Goal: Task Accomplishment & Management: Complete application form

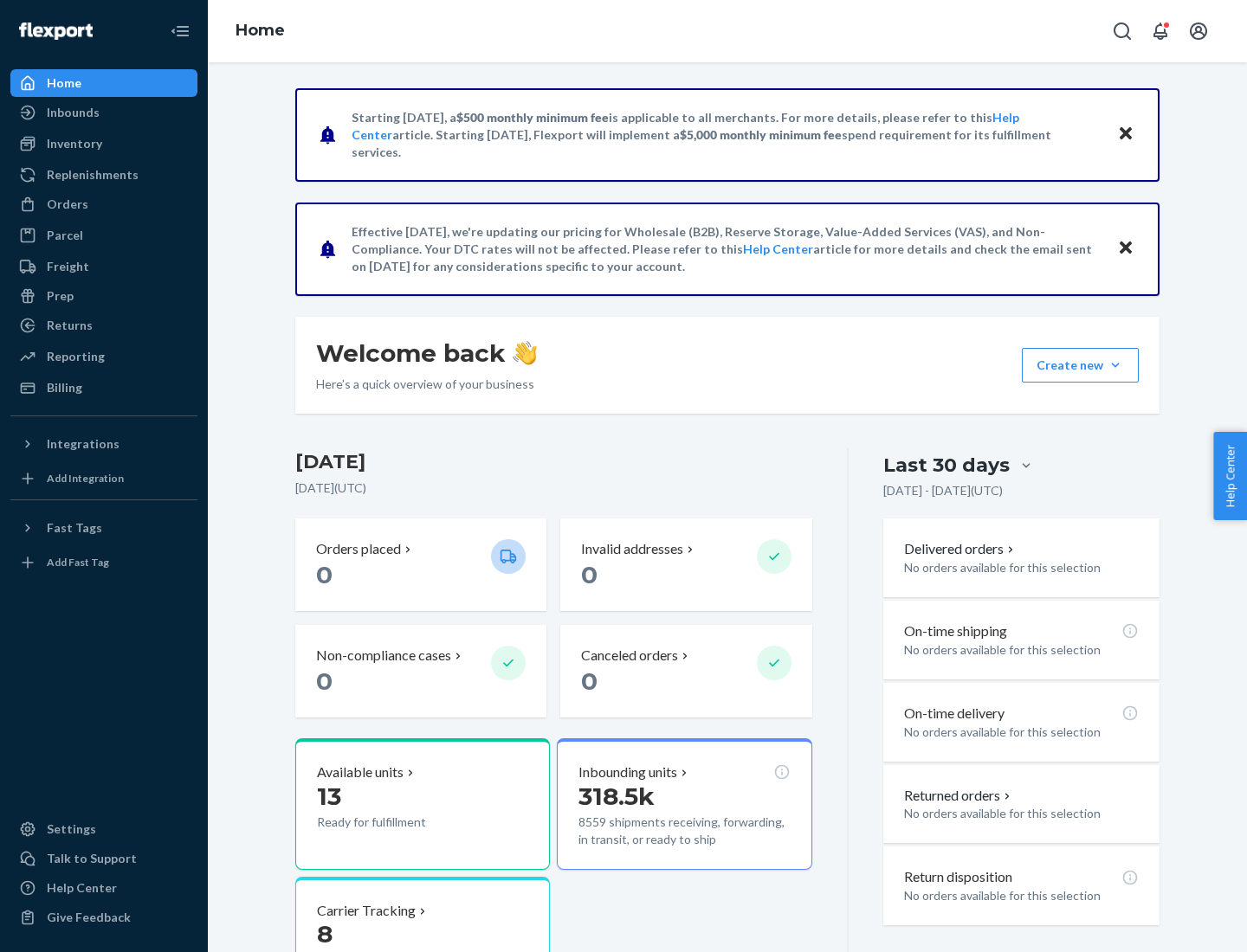
click at [1115, 365] on button "Create new Create new inbound Create new order Create new product" at bounding box center [1080, 365] width 117 height 34
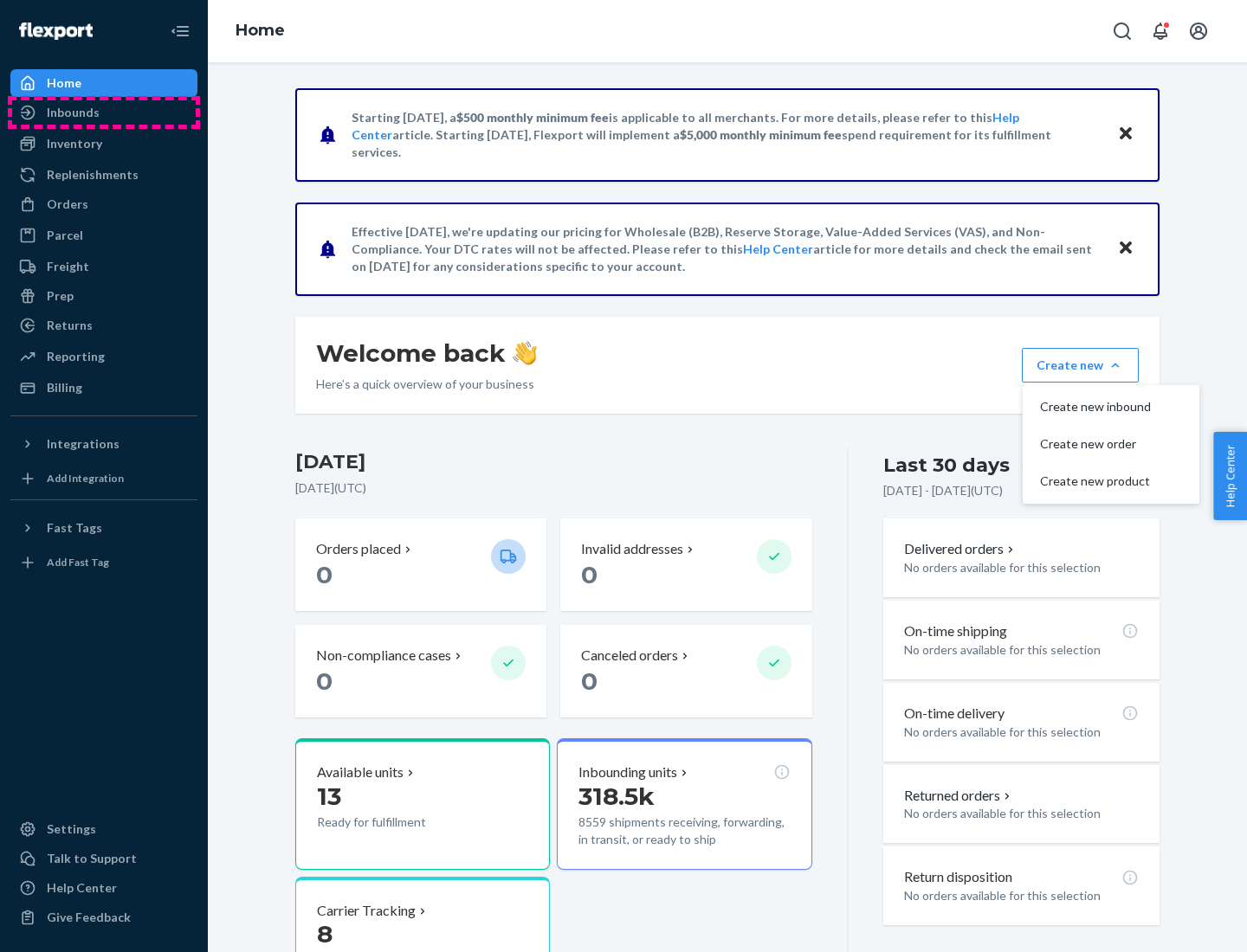
click at [104, 112] on div "Inbounds" at bounding box center [104, 113] width 183 height 25
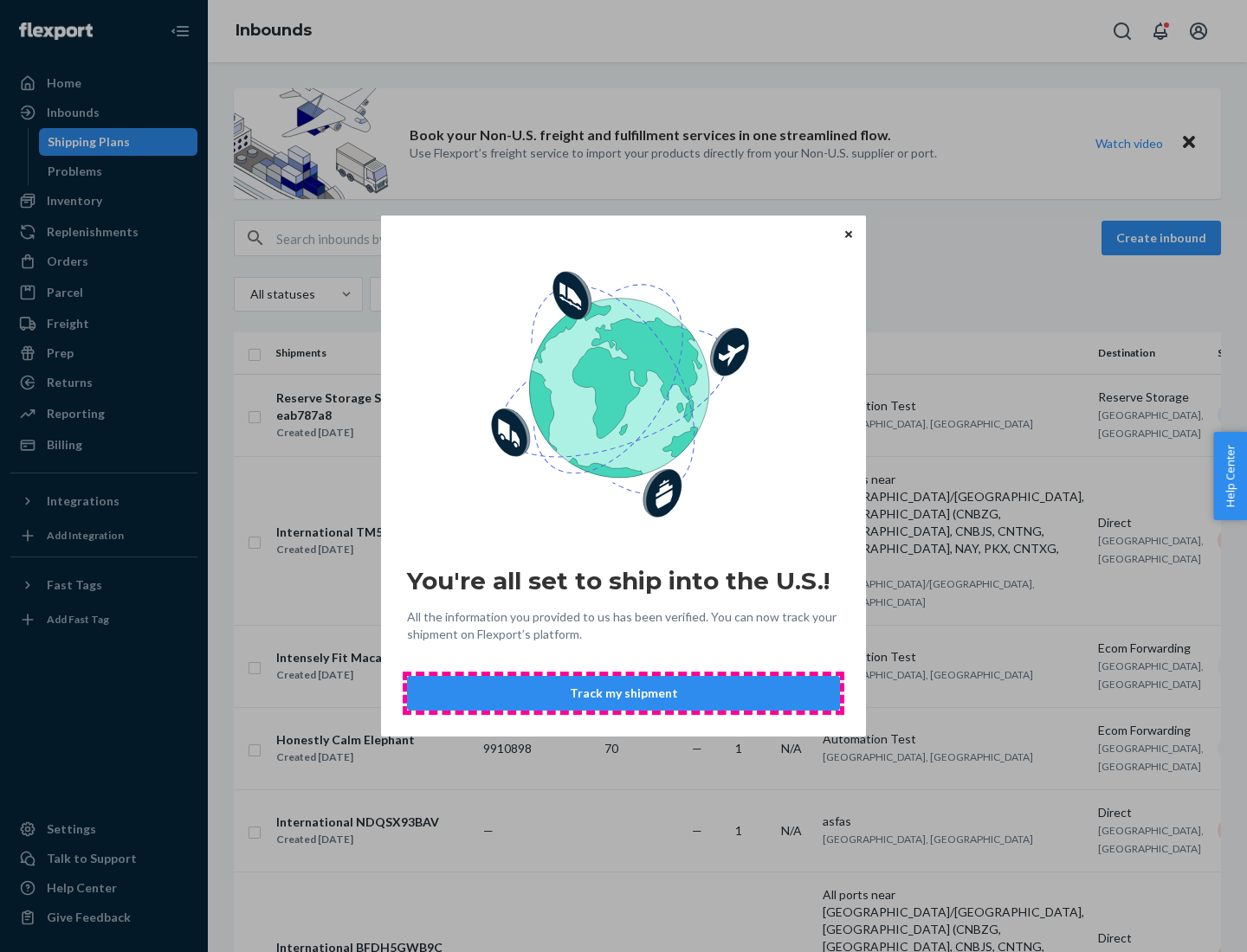
click at [624, 694] on button "Track my shipment" at bounding box center [624, 694] width 433 height 34
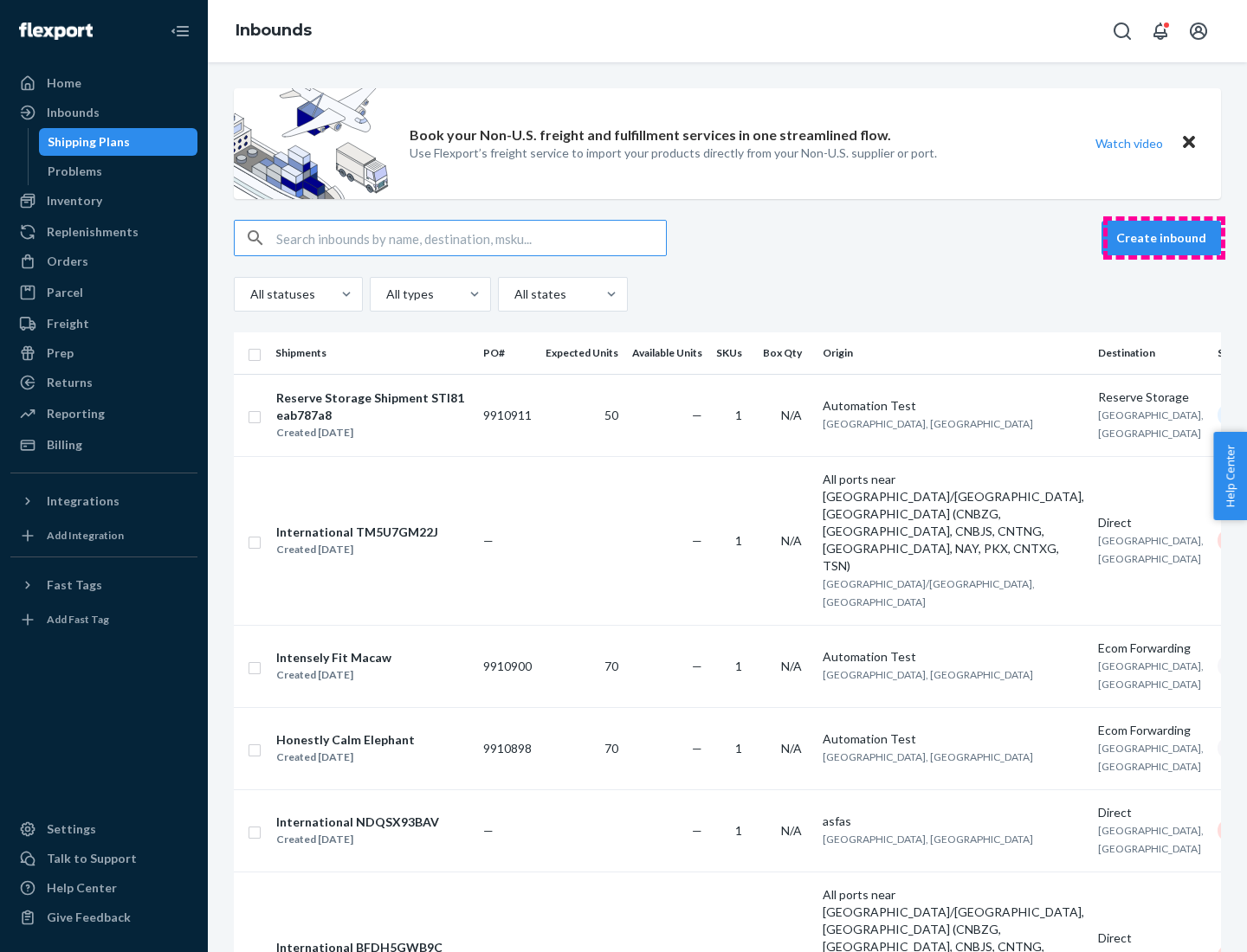
click at [1163, 238] on button "Create inbound" at bounding box center [1161, 238] width 120 height 34
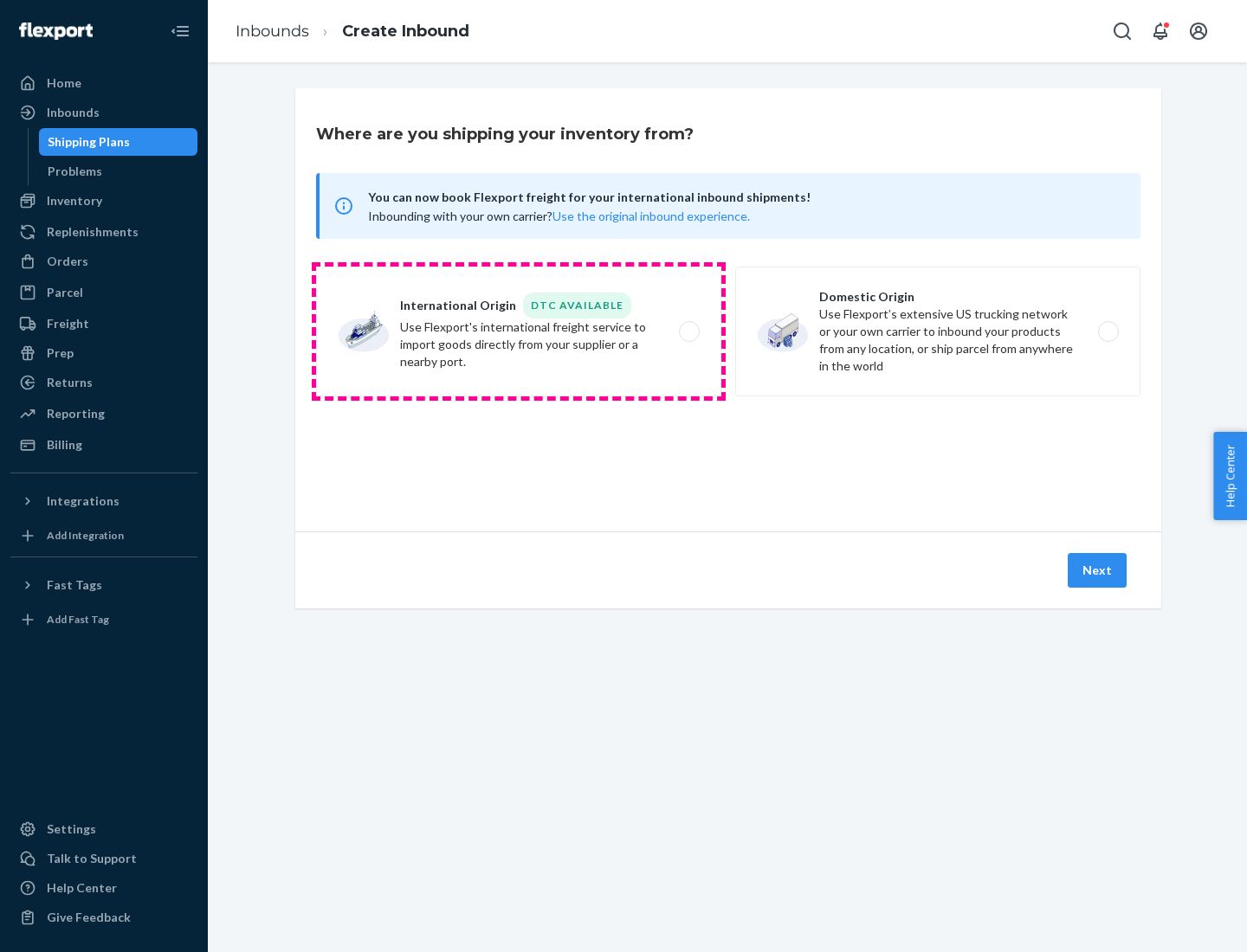
click at [519, 332] on label "International Origin DTC Available Use Flexport's international freight service…" at bounding box center [519, 332] width 405 height 130
click at [688, 332] on input "International Origin DTC Available Use Flexport's international freight service…" at bounding box center [694, 332] width 11 height 11
radio input "true"
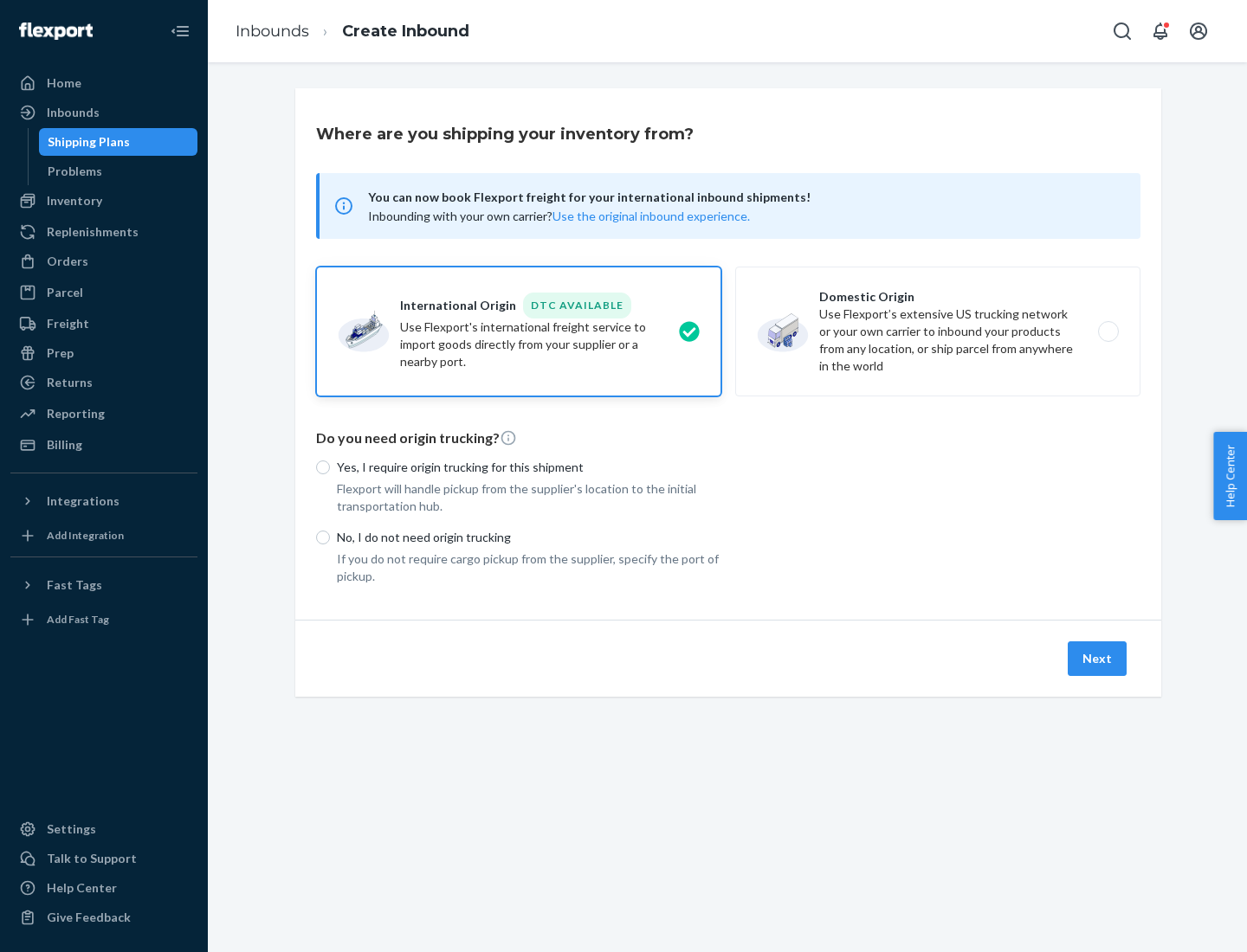
click at [529, 537] on p "No, I do not need origin trucking" at bounding box center [528, 538] width 384 height 17
click at [330, 537] on input "No, I do not need origin trucking" at bounding box center [323, 537] width 14 height 14
radio input "true"
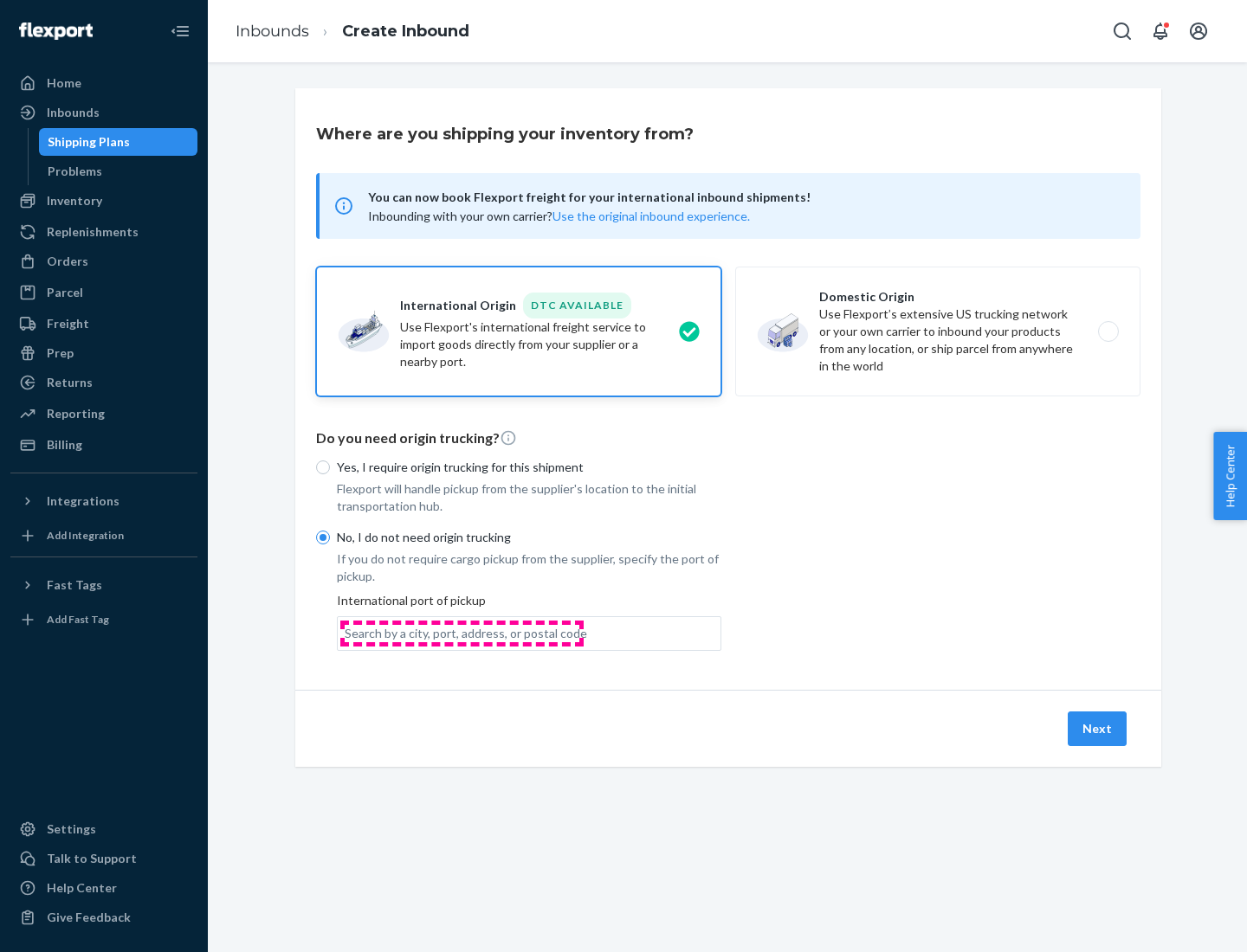
click at [462, 633] on div "Search by a city, port, address, or postal code" at bounding box center [466, 634] width 242 height 17
click at [346, 633] on input "Search by a city, port, address, or postal code" at bounding box center [346, 634] width 2 height 17
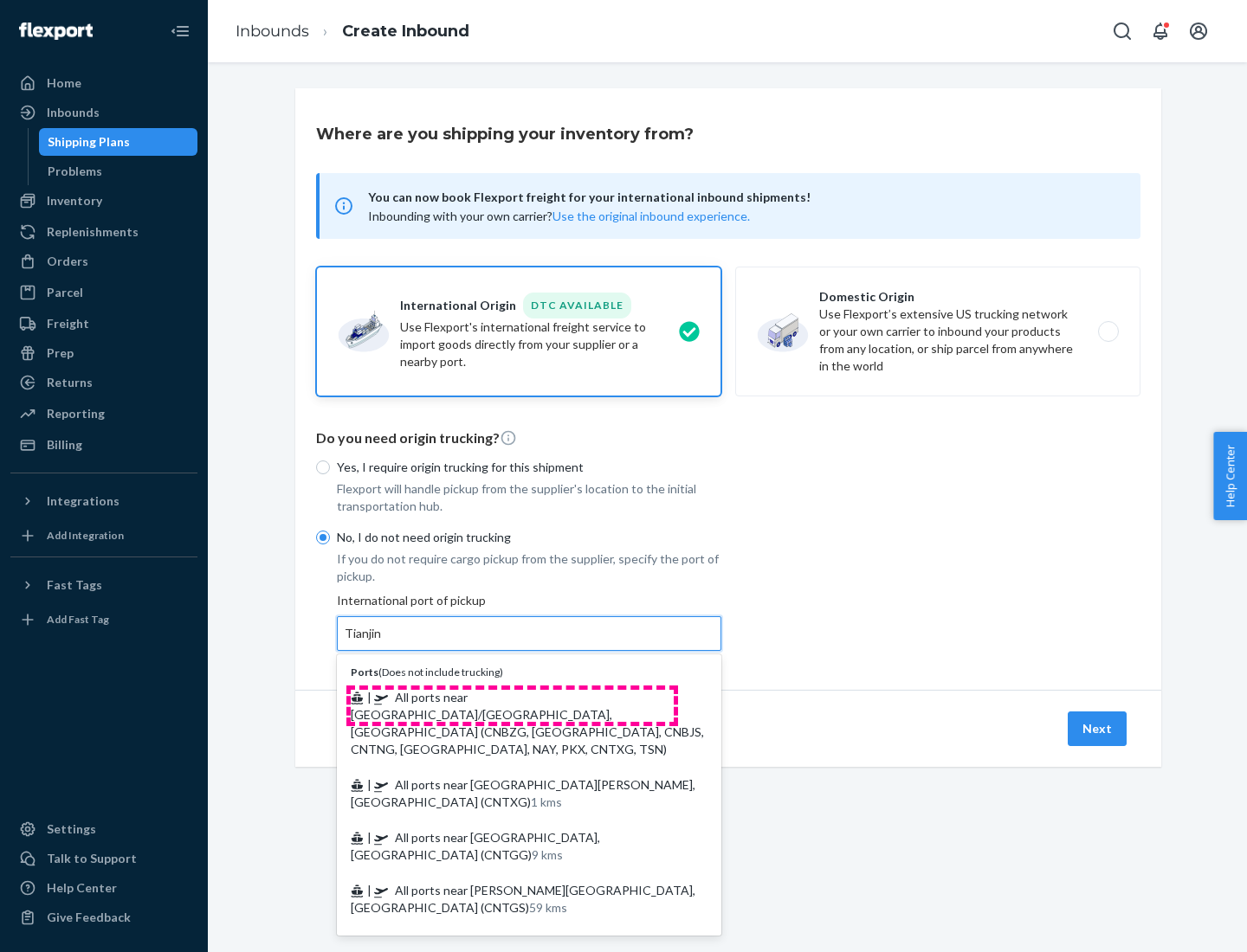
click at [511, 696] on span "| All ports near [GEOGRAPHIC_DATA]/[GEOGRAPHIC_DATA], [GEOGRAPHIC_DATA] (CNBZG,…" at bounding box center [528, 723] width 354 height 67
click at [383, 642] on input "Tianjin" at bounding box center [364, 634] width 38 height 17
type input "All ports near [GEOGRAPHIC_DATA]/[GEOGRAPHIC_DATA], [GEOGRAPHIC_DATA] (CNBZG, […"
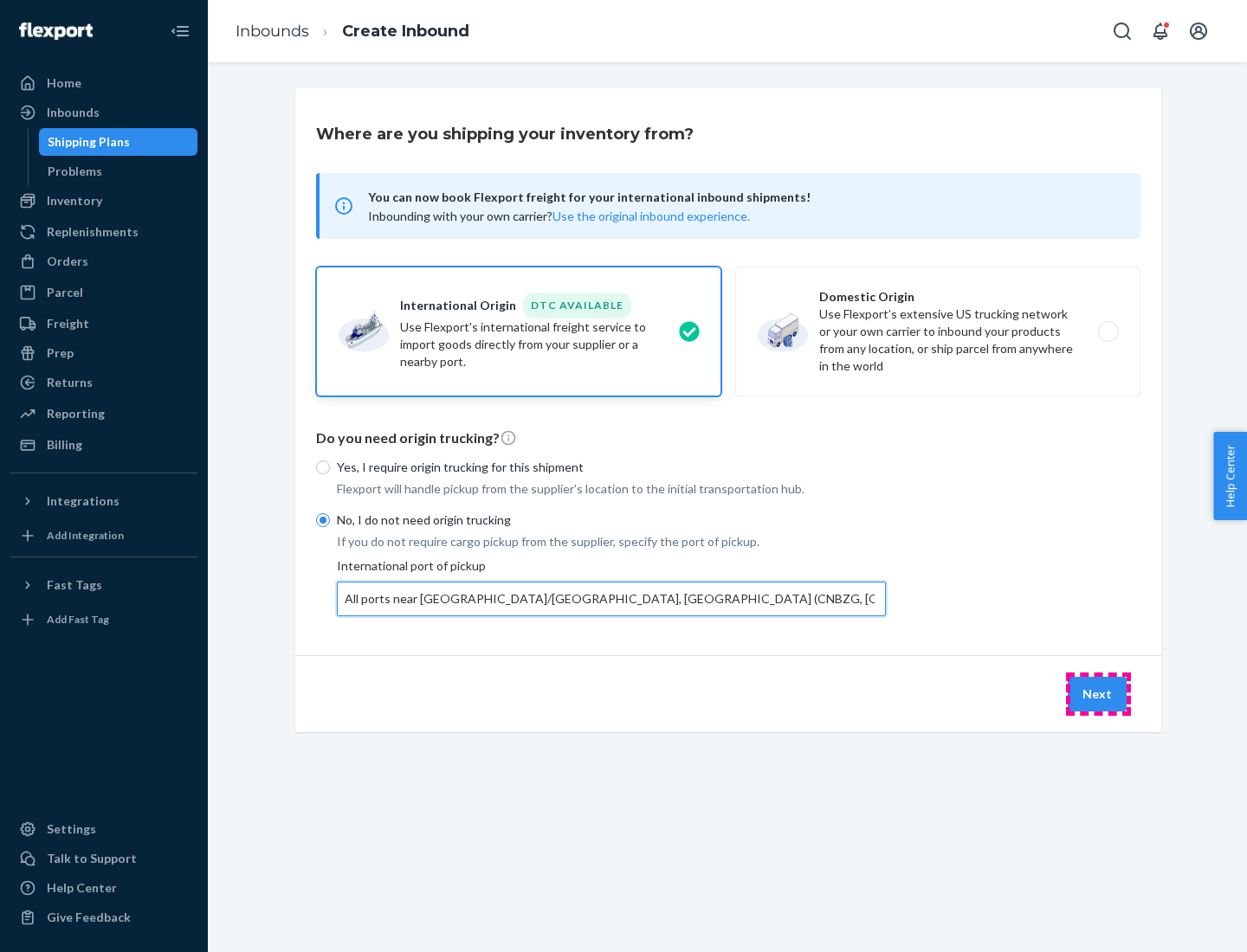
click at [1098, 694] on button "Next" at bounding box center [1097, 694] width 59 height 34
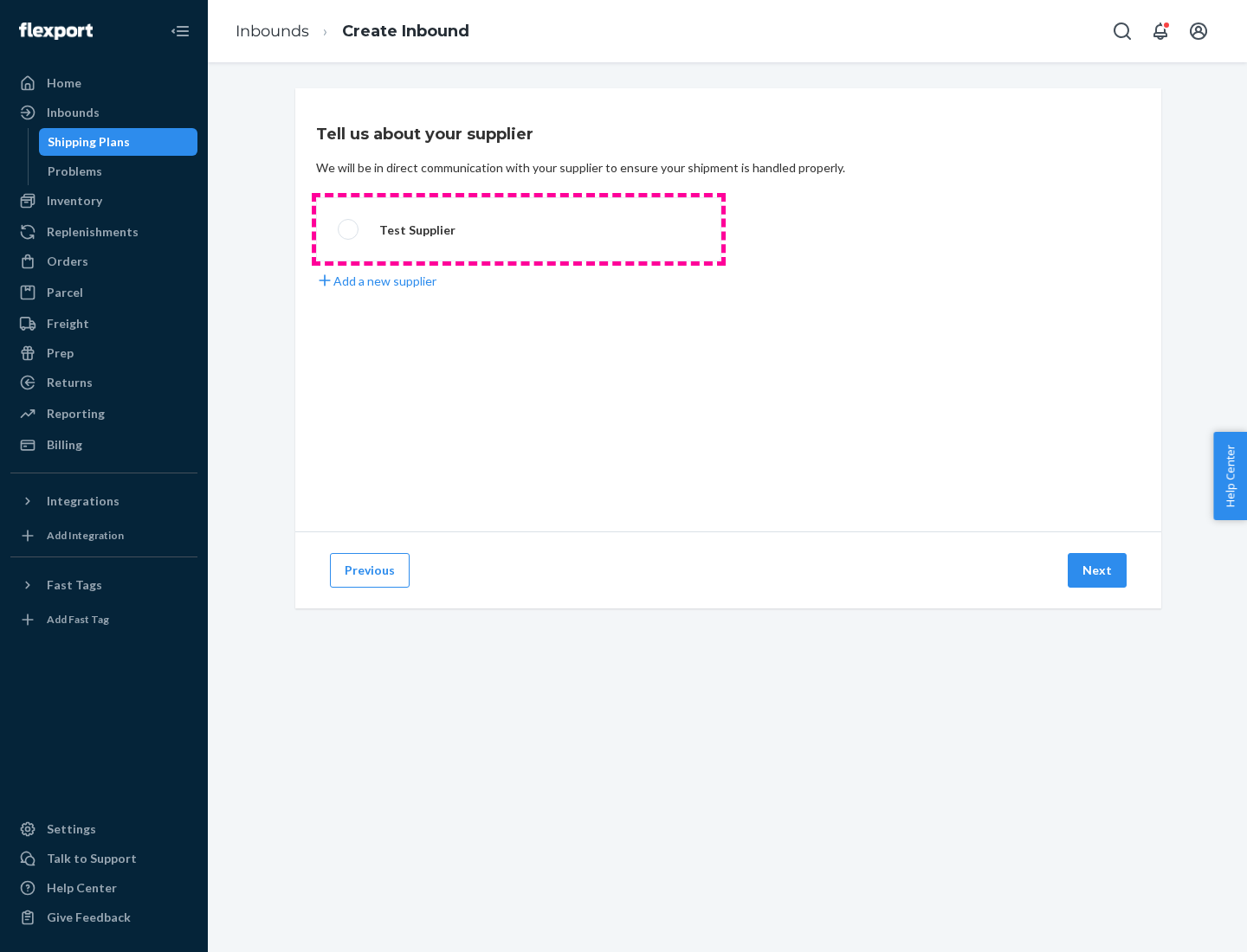
click at [519, 229] on label "Test Supplier" at bounding box center [519, 229] width 405 height 64
click at [349, 229] on input "Test Supplier" at bounding box center [343, 230] width 11 height 11
radio input "true"
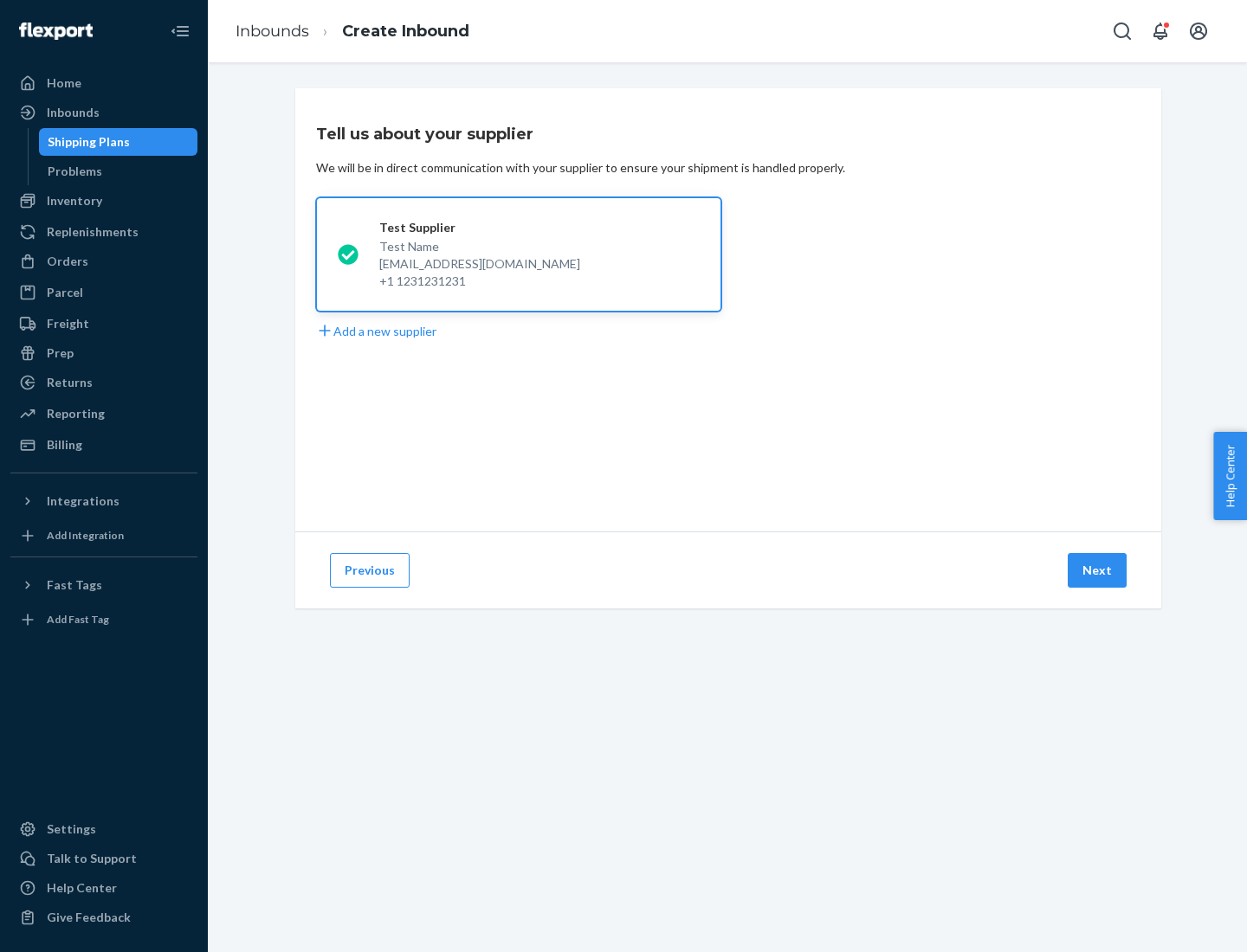
click at [1098, 570] on button "Next" at bounding box center [1097, 570] width 59 height 34
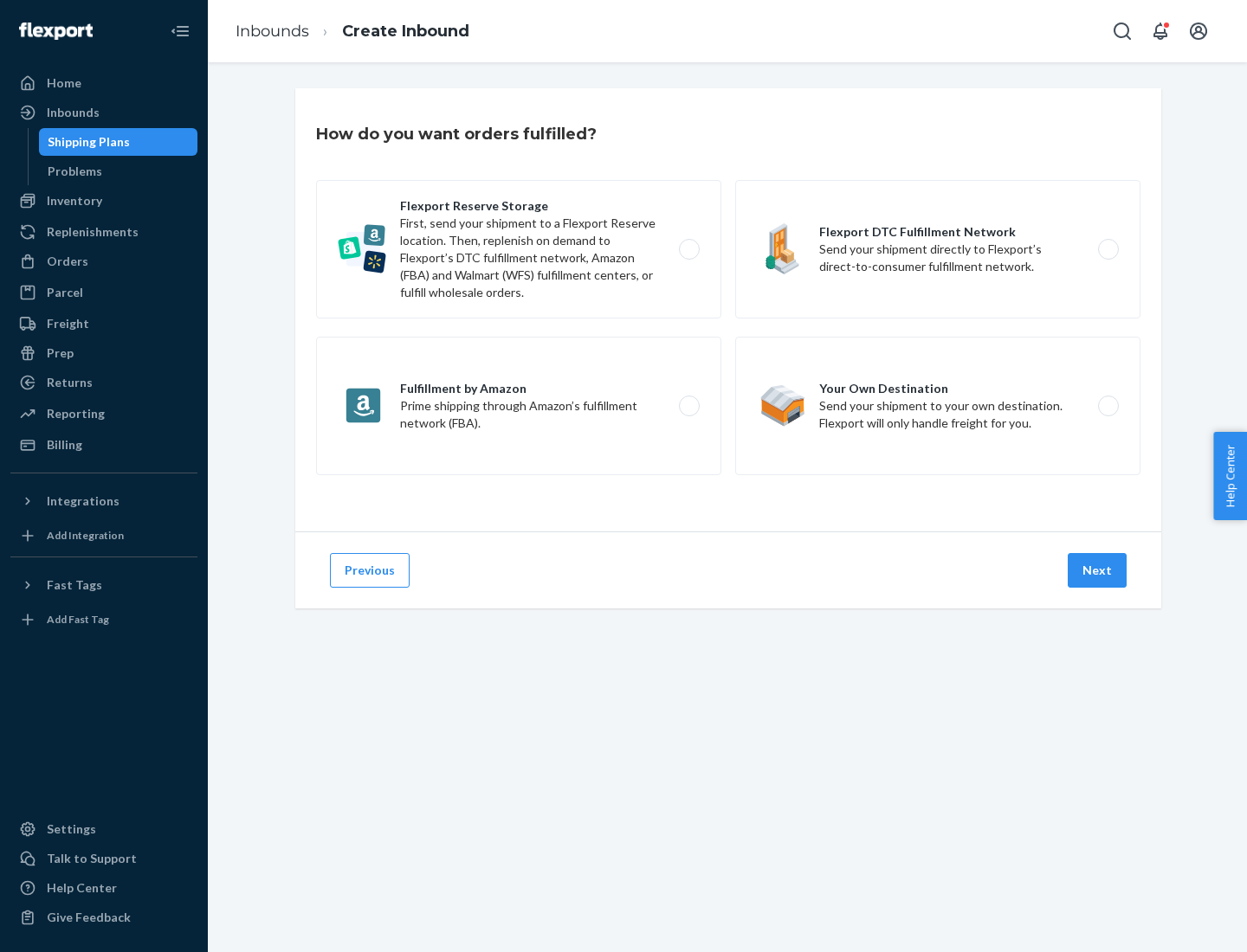
click at [728, 310] on div "Flexport Reserve Storage First, send your shipment to a Flexport Reserve locati…" at bounding box center [728, 329] width 824 height 299
click at [938, 249] on label "Flexport DTC Fulfillment Network Send your shipment directly to Flexport’s dire…" at bounding box center [937, 249] width 405 height 139
click at [1107, 249] on input "Flexport DTC Fulfillment Network Send your shipment directly to Flexport’s dire…" at bounding box center [1113, 250] width 11 height 11
radio input "true"
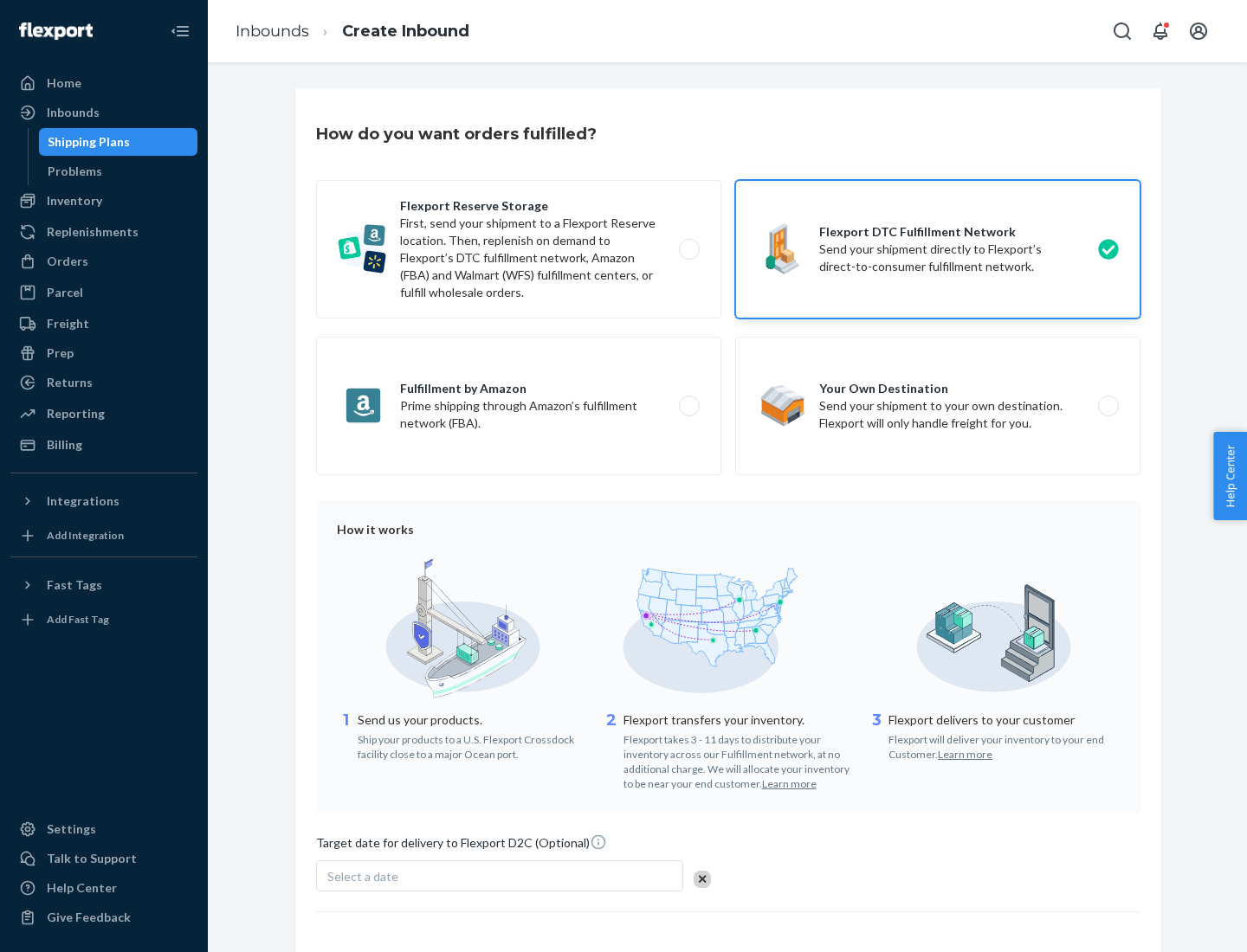
scroll to position [127, 0]
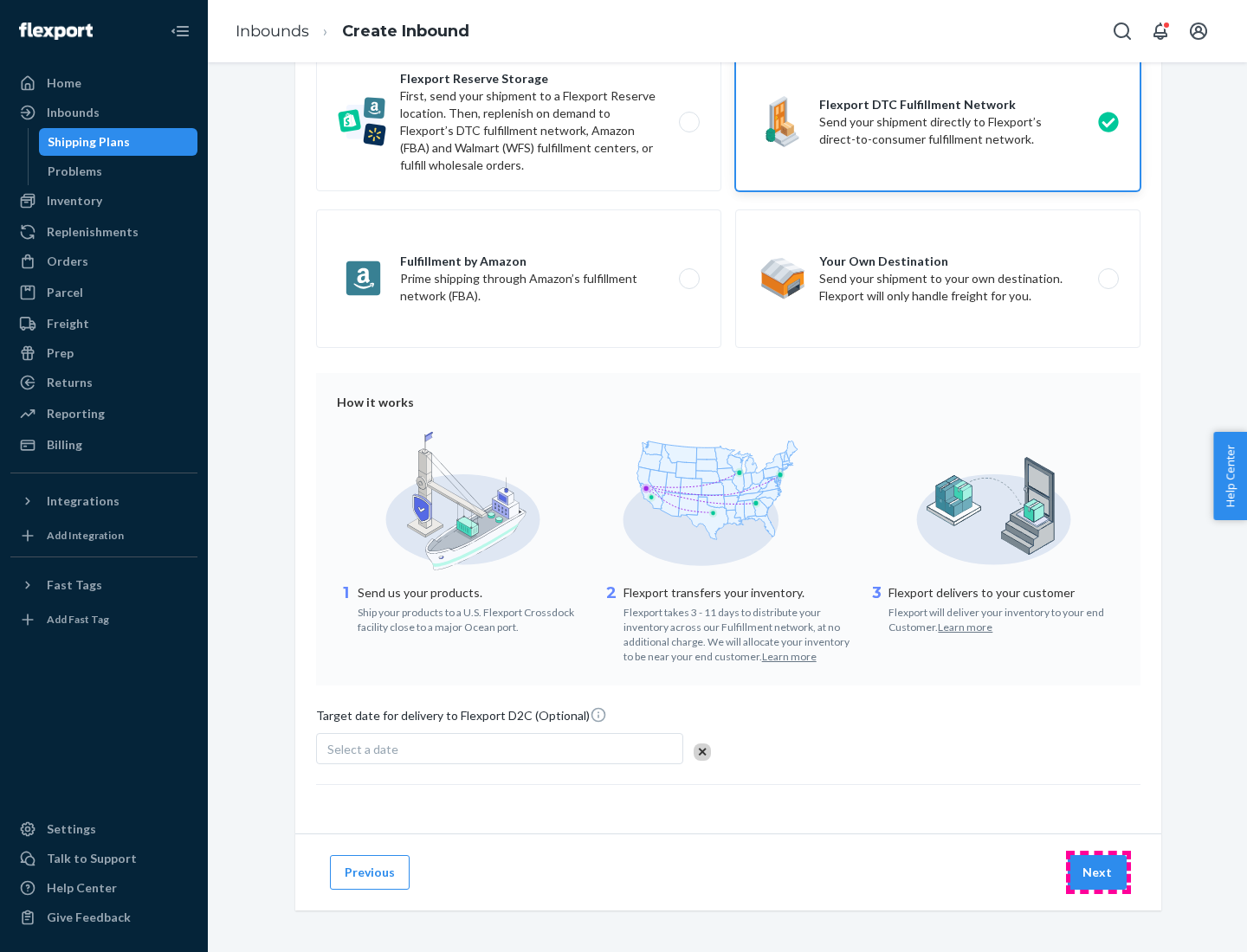
click at [1098, 871] on button "Next" at bounding box center [1097, 872] width 59 height 34
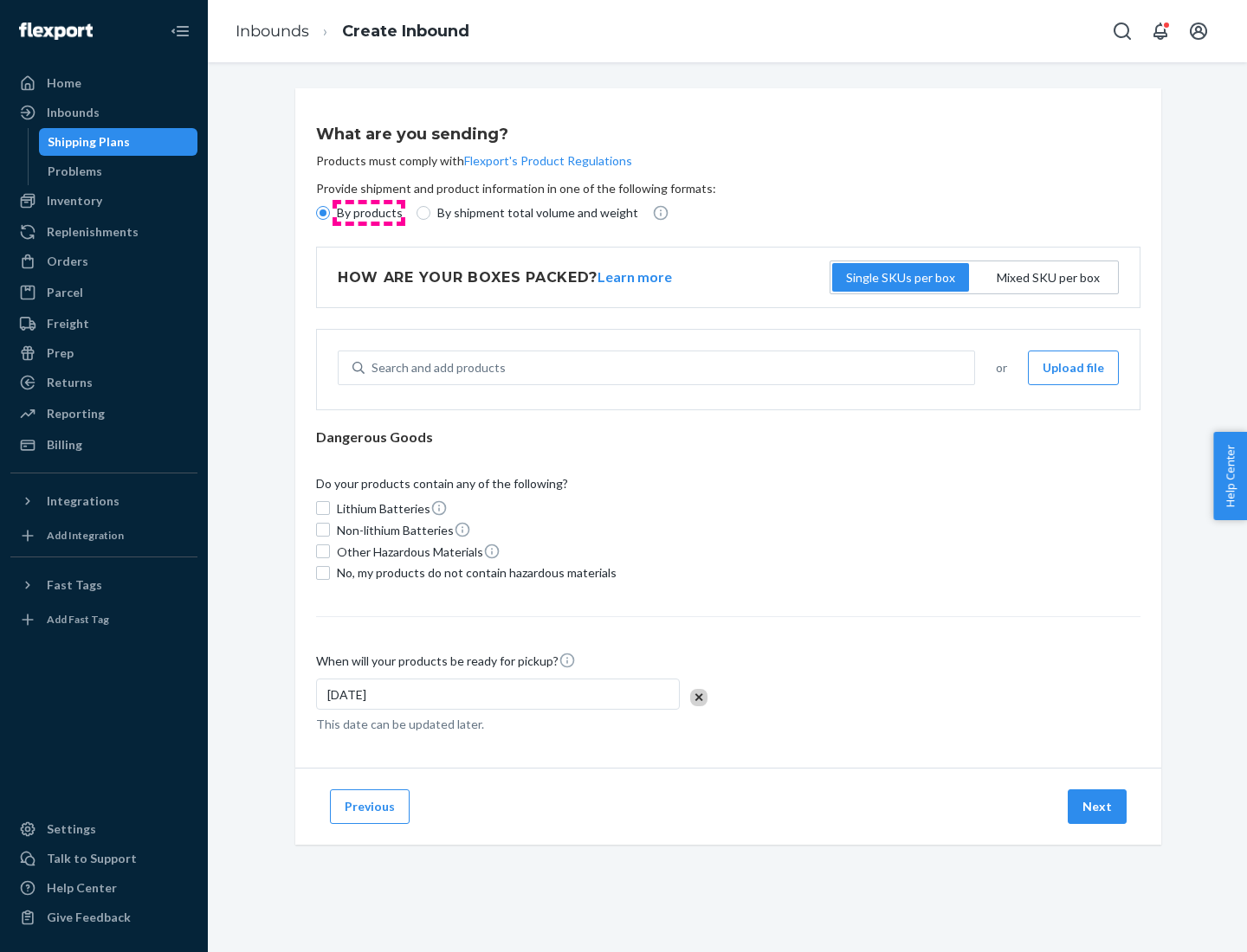
click at [368, 213] on p "By products" at bounding box center [369, 213] width 66 height 17
click at [330, 213] on input "By products" at bounding box center [323, 213] width 14 height 14
click at [435, 368] on div "Search and add products" at bounding box center [438, 368] width 134 height 17
click at [374, 368] on input "Search and add products" at bounding box center [373, 368] width 2 height 17
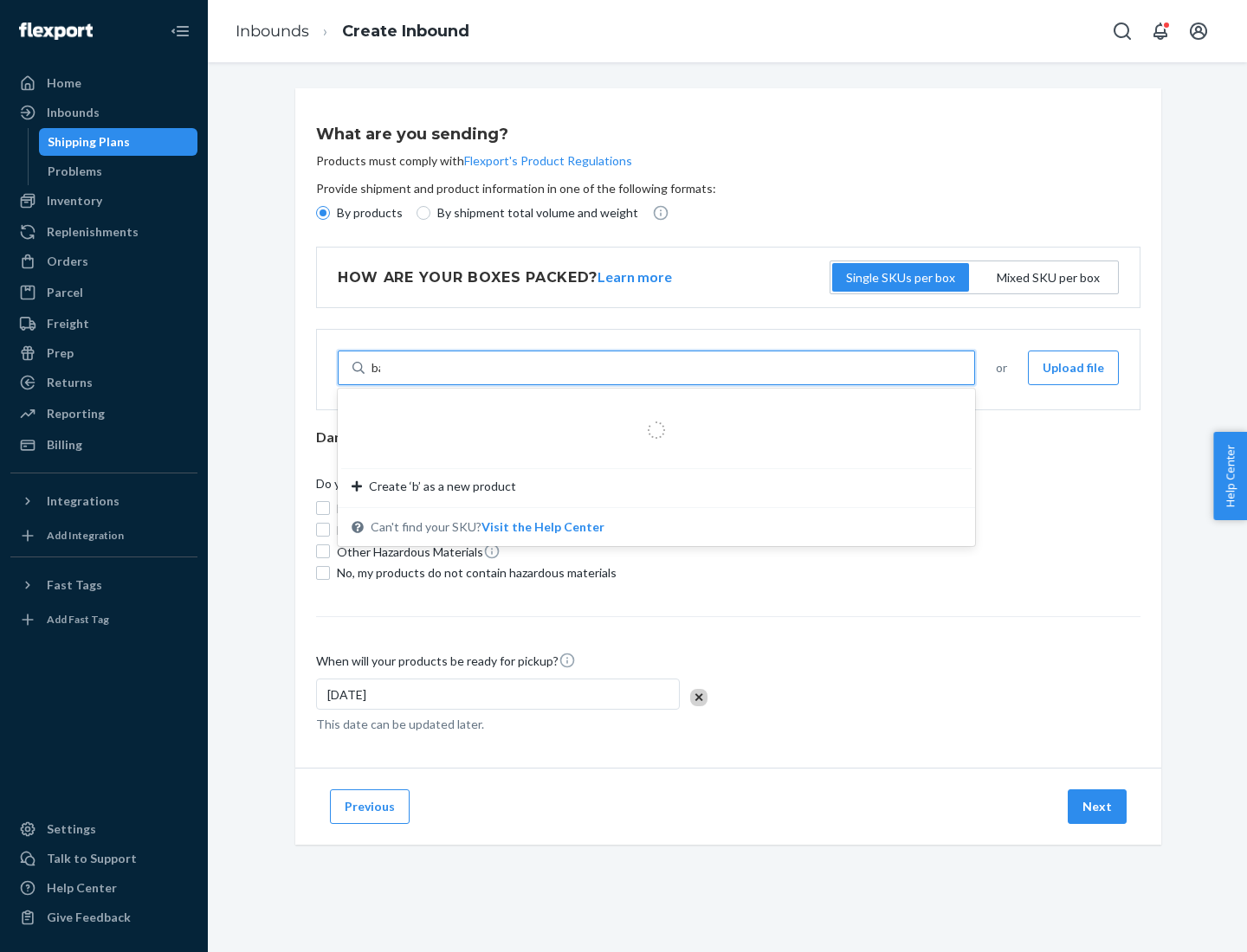
type input "basic"
click at [650, 409] on div "Basic Test Product 1" at bounding box center [649, 409] width 596 height 17
click at [400, 376] on input "basic" at bounding box center [386, 368] width 29 height 17
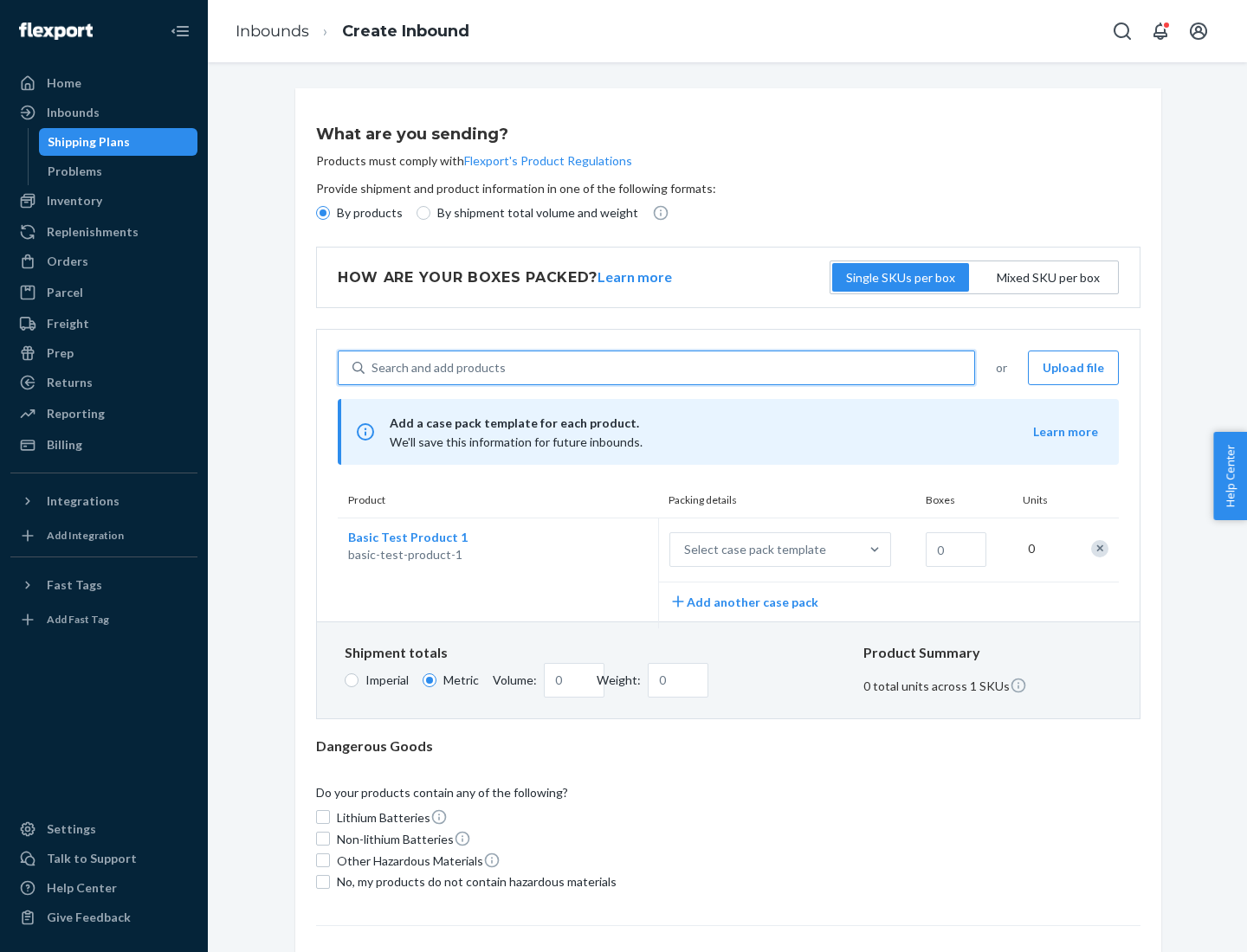
scroll to position [43, 0]
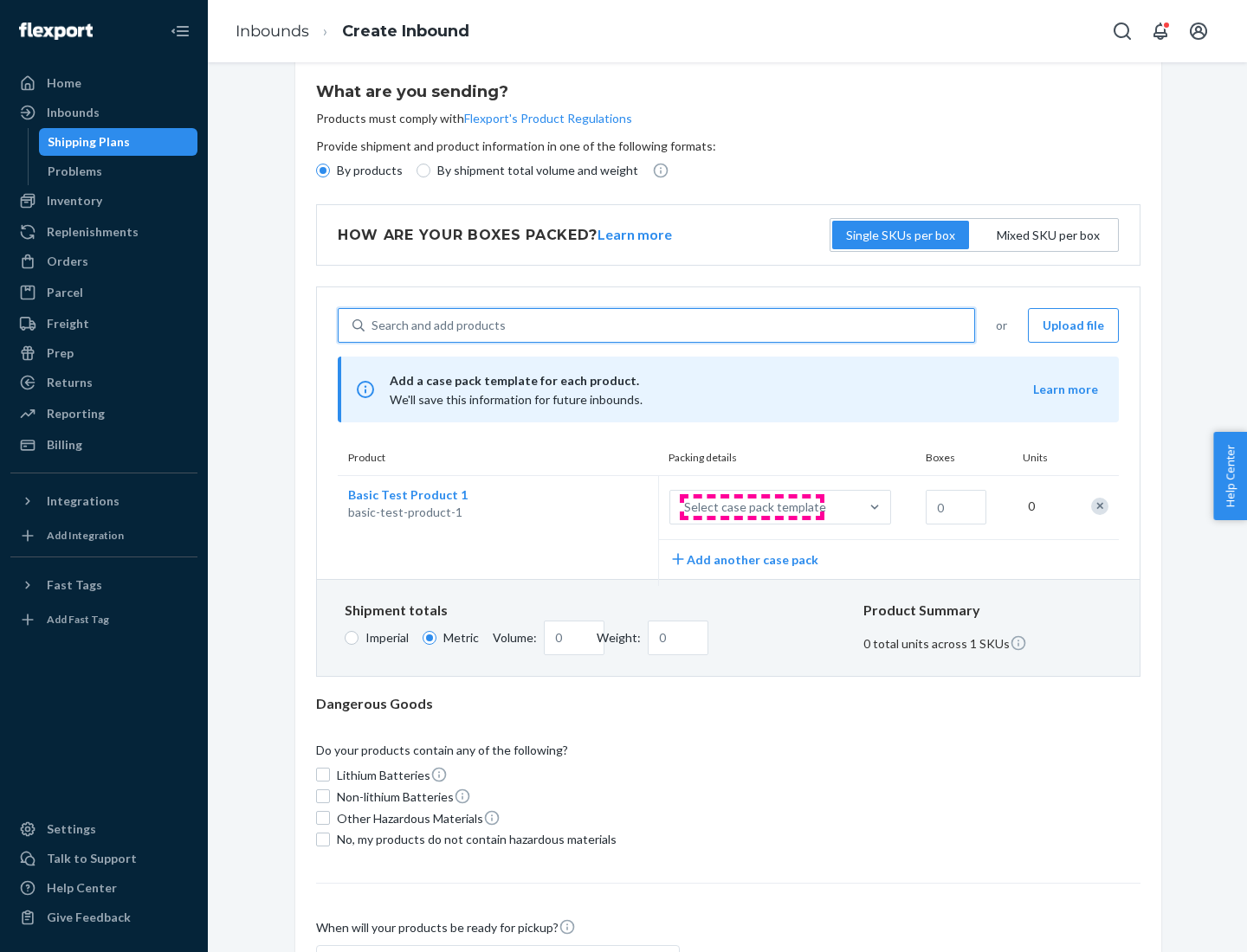
click at [752, 507] on div "Select case pack template" at bounding box center [755, 507] width 142 height 17
click at [599, 507] on input "Select case pack template" at bounding box center [599, 507] width 0 height 0
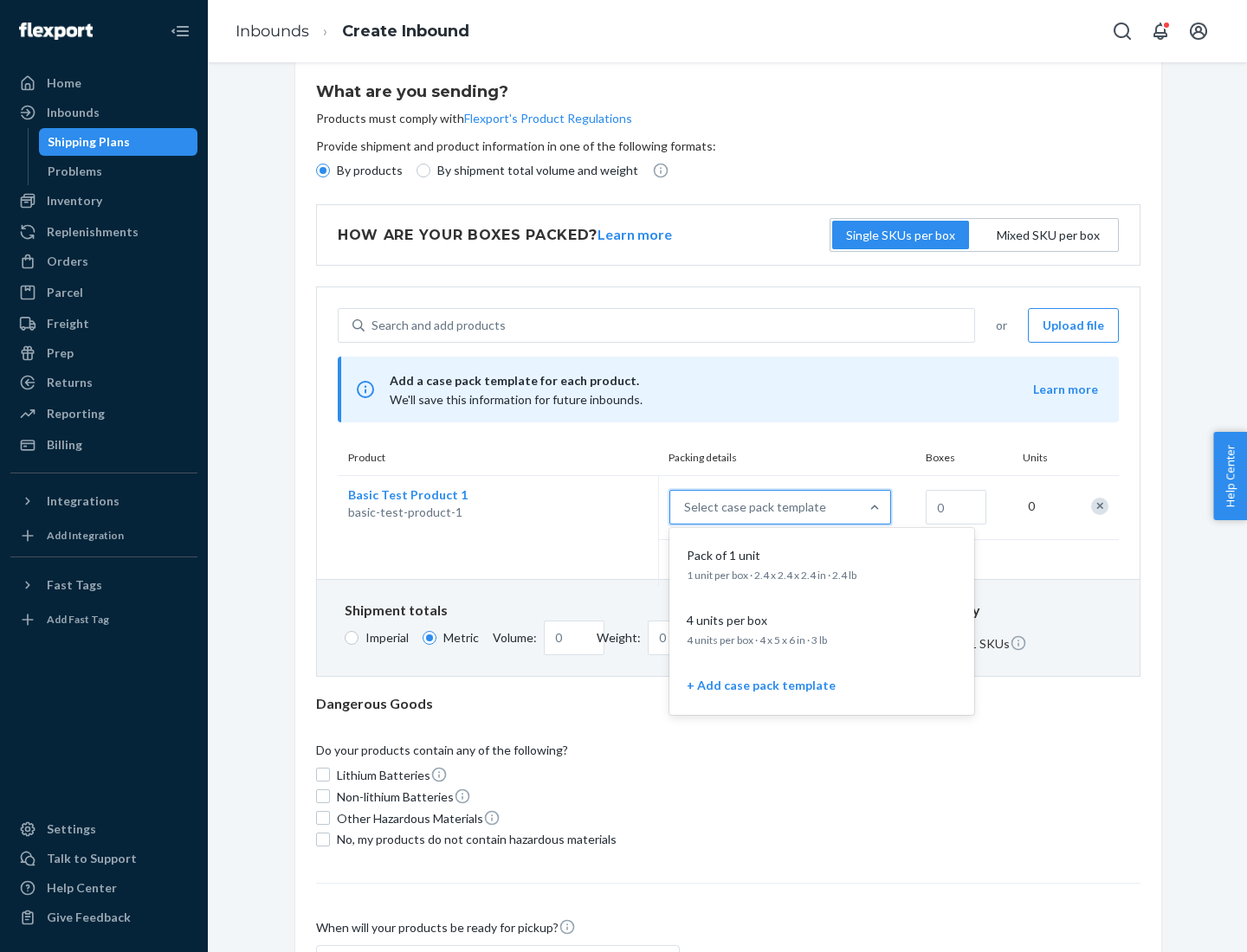
scroll to position [100, 0]
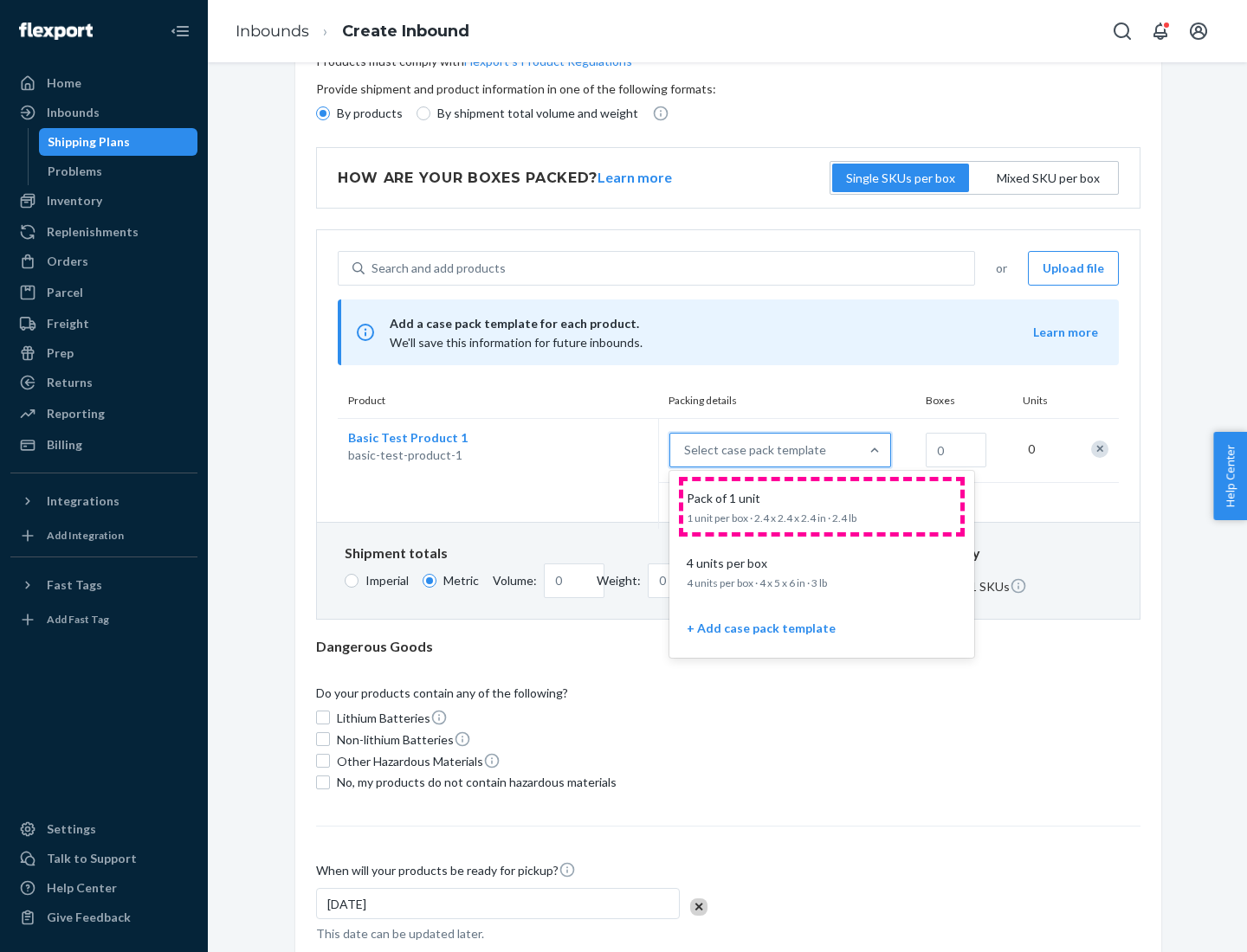
click at [822, 506] on div "Pack of 1 unit" at bounding box center [818, 499] width 278 height 17
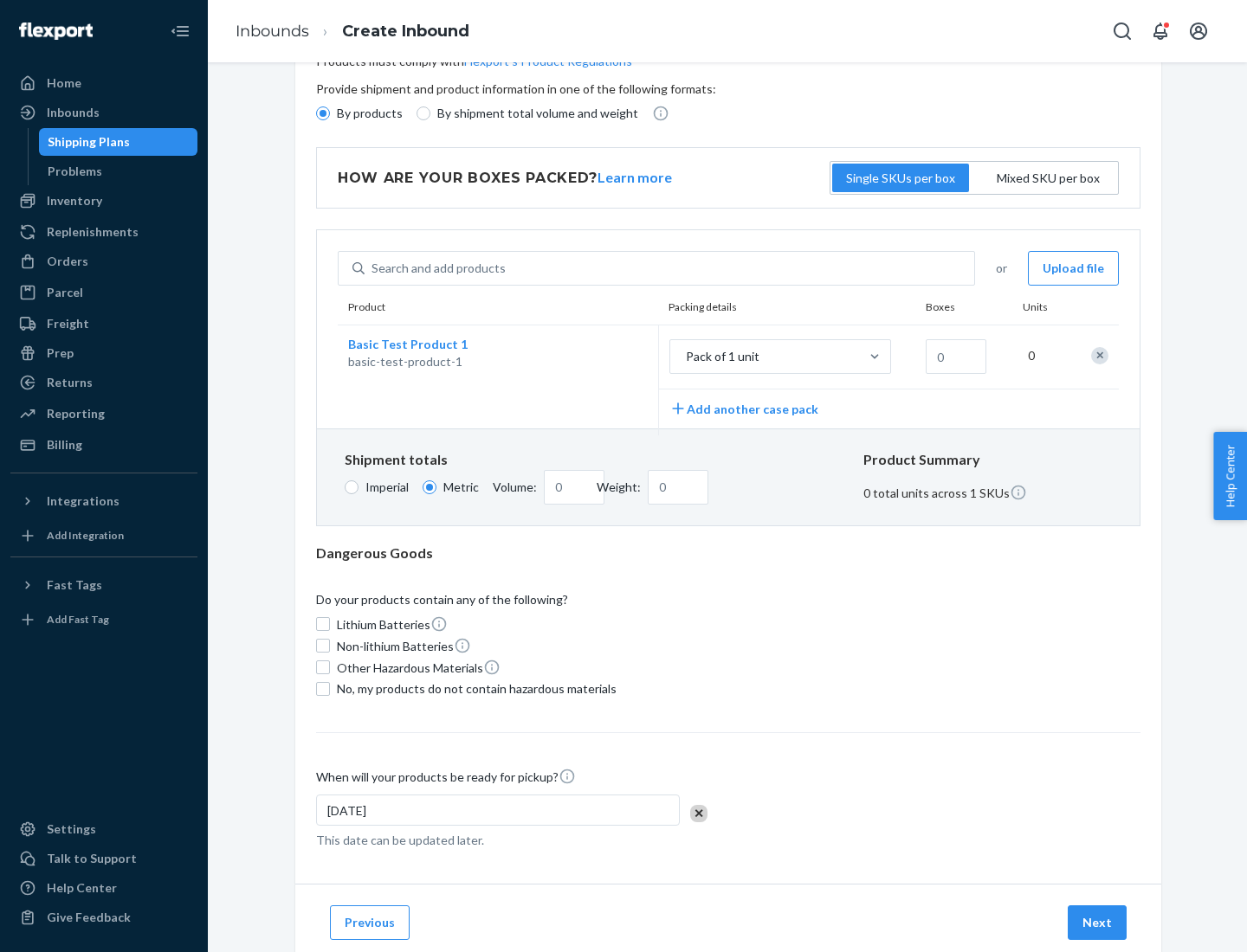
scroll to position [0, 0]
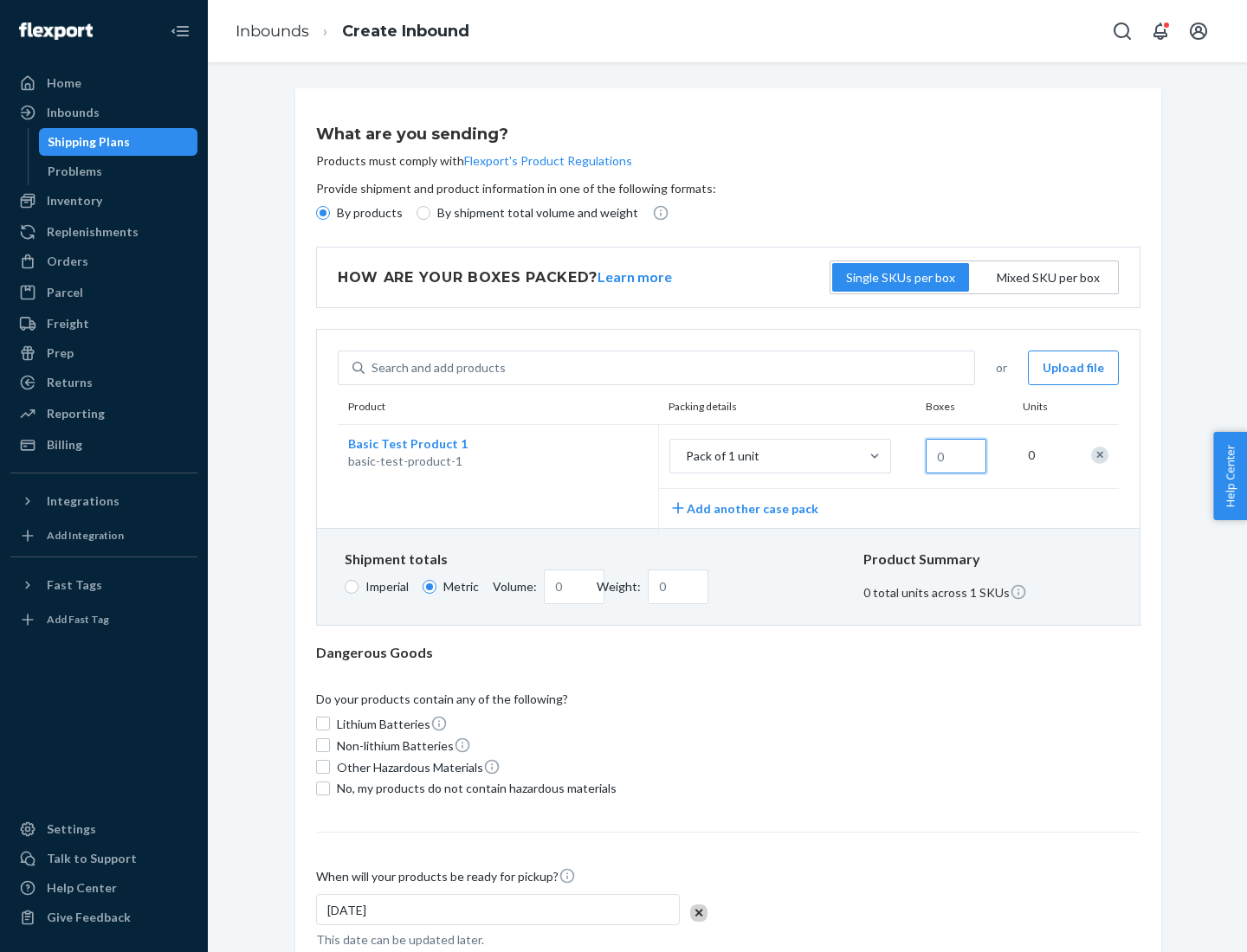
type input "1.09"
type input "10"
type input "10.89"
type input "0.02"
type input "108.86"
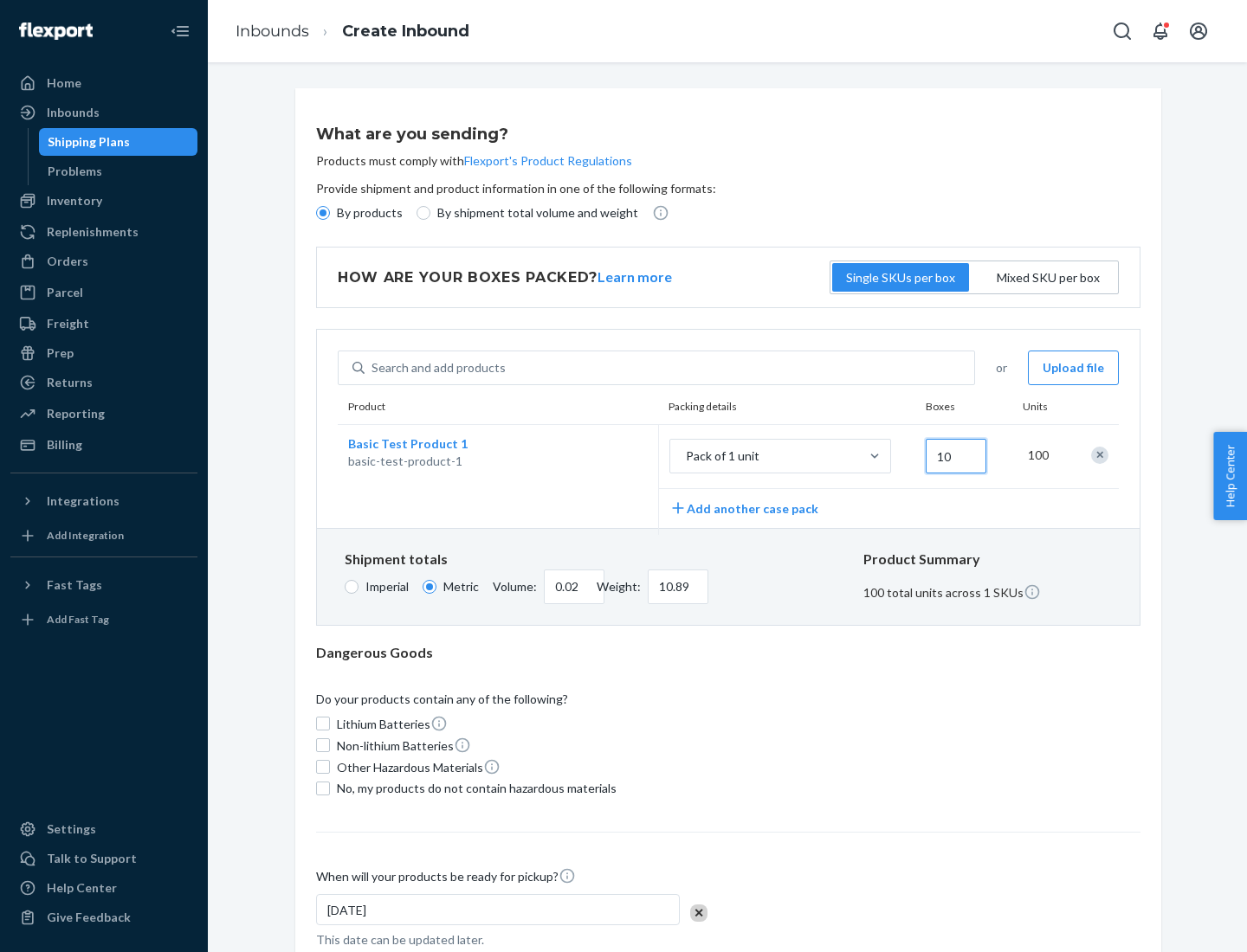
type input "100"
type input "0.23"
type input "1088.62"
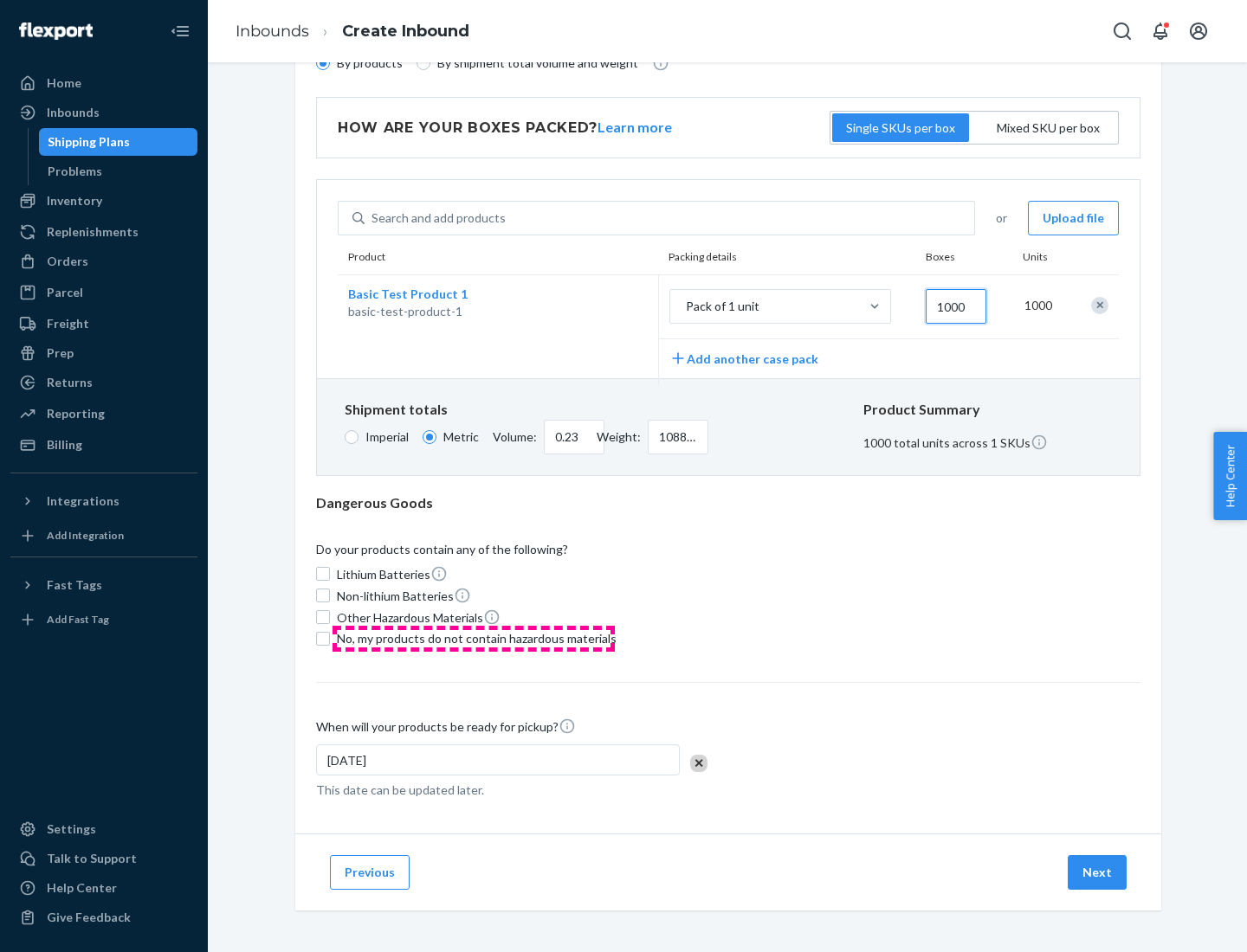
type input "1000"
click at [473, 638] on span "No, my products do not contain hazardous materials" at bounding box center [476, 638] width 279 height 17
click at [330, 638] on input "No, my products do not contain hazardous materials" at bounding box center [323, 638] width 14 height 14
checkbox input "true"
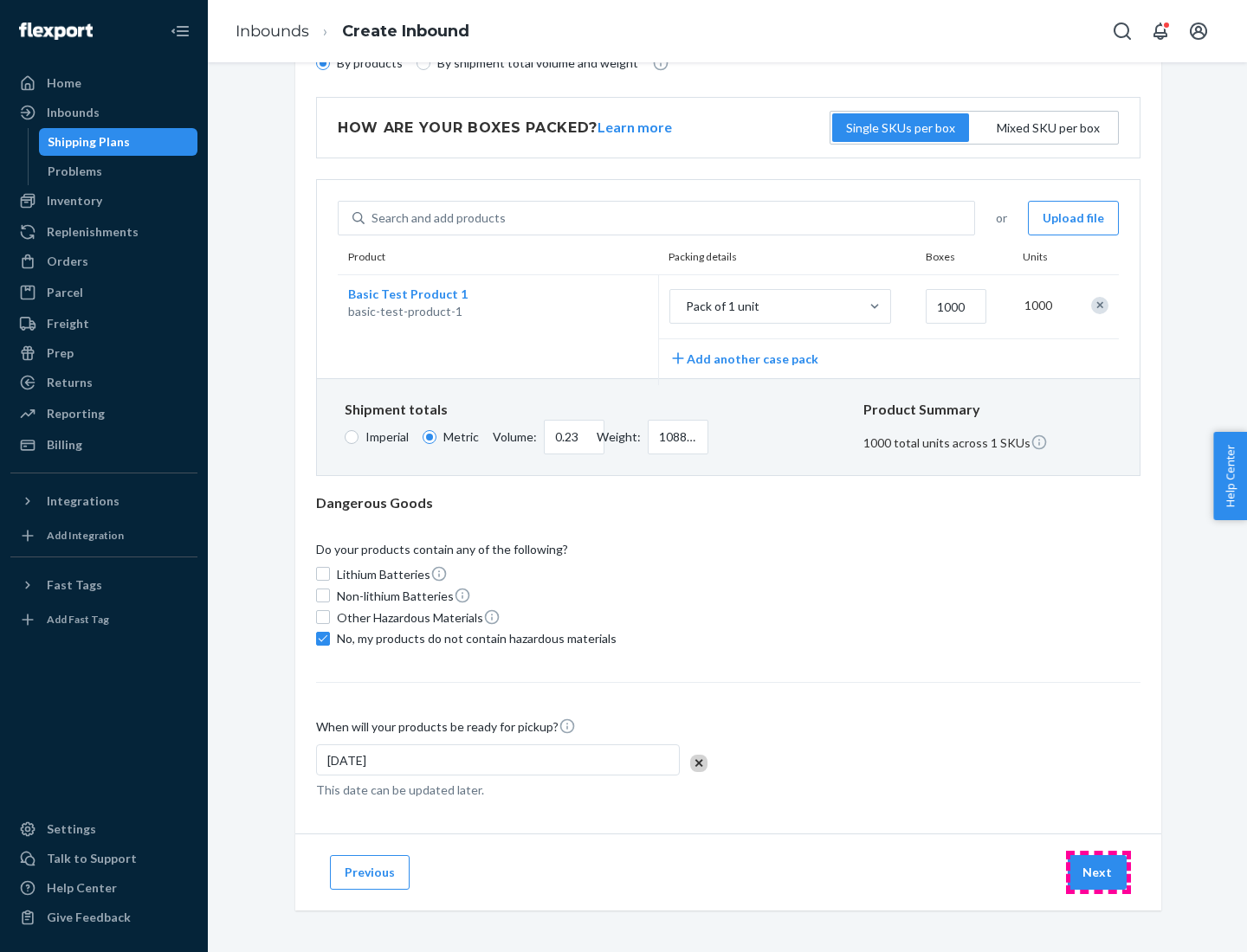
click at [1098, 871] on button "Next" at bounding box center [1097, 872] width 59 height 34
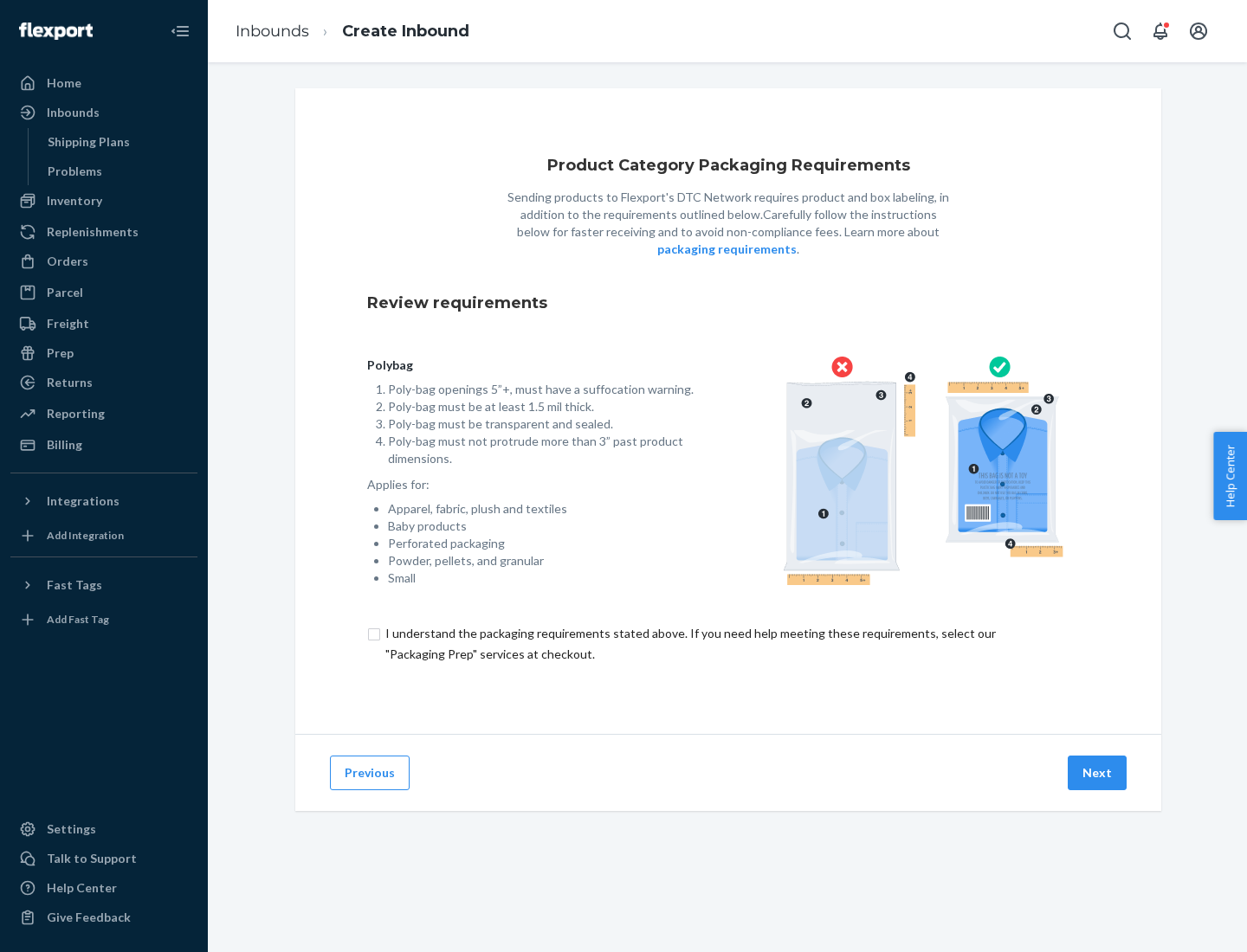
click at [728, 643] on input "checkbox" at bounding box center [728, 644] width 722 height 42
checkbox input "true"
click at [1098, 772] on button "Next" at bounding box center [1097, 772] width 59 height 34
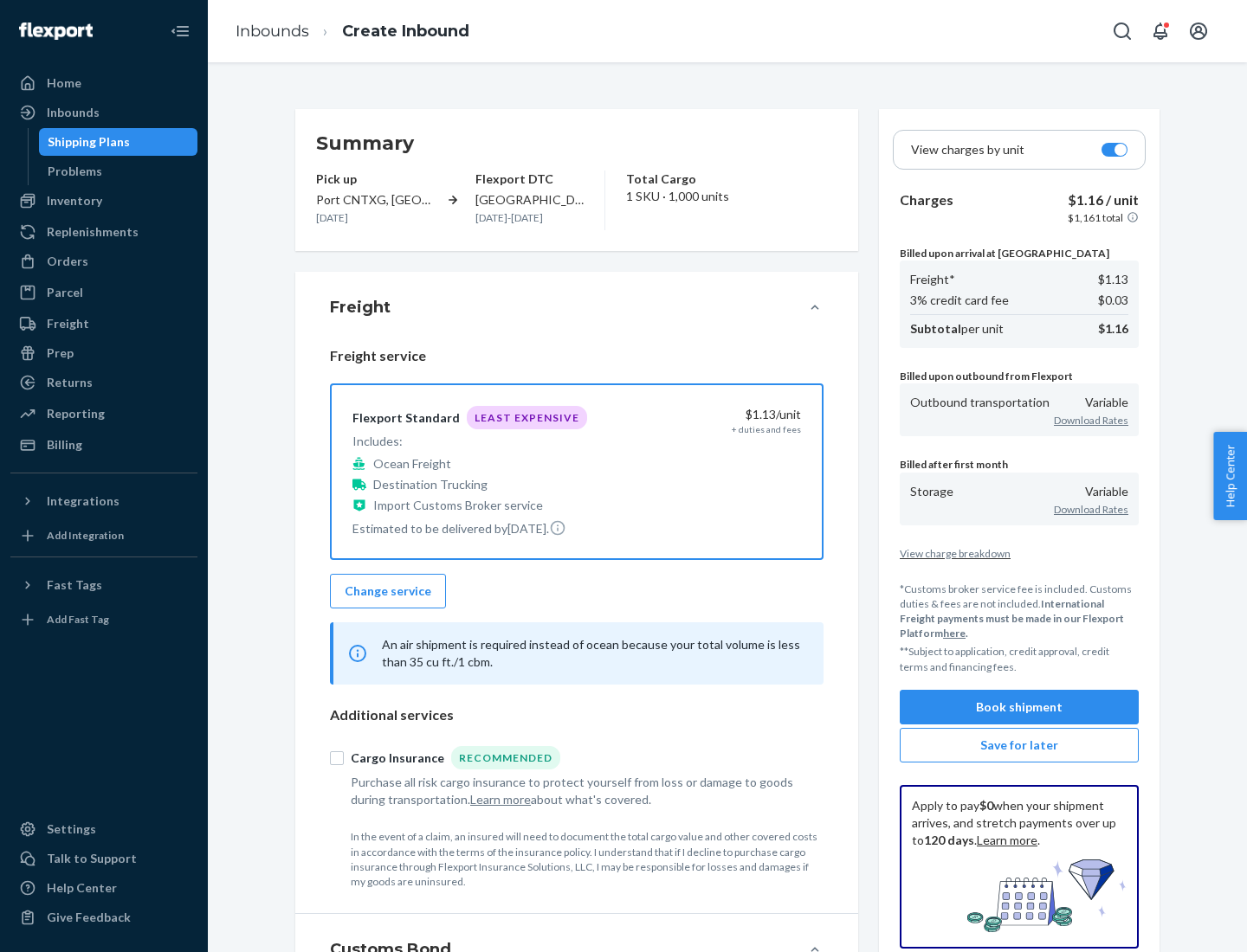
scroll to position [200, 0]
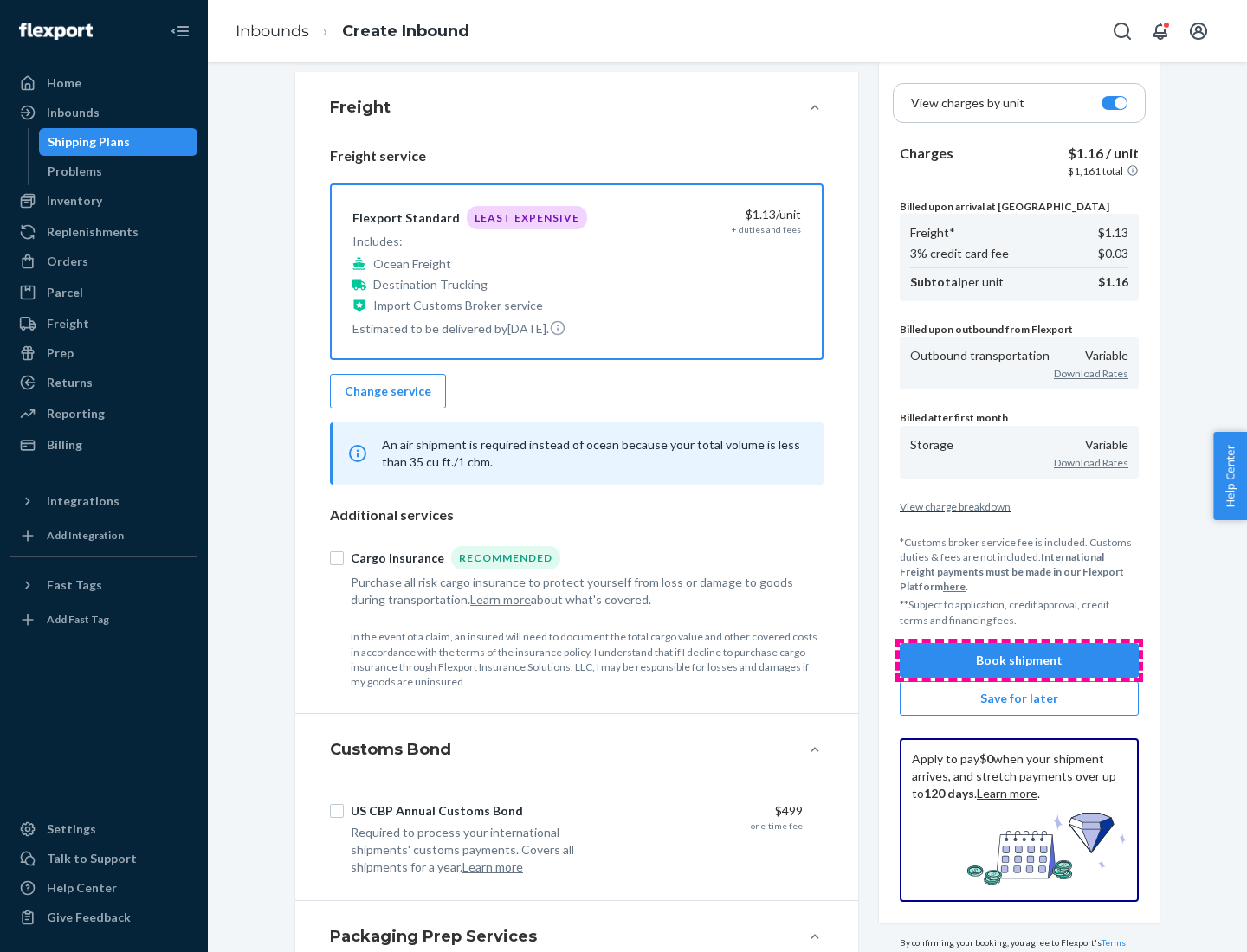
click at [1019, 659] on button "Book shipment" at bounding box center [1019, 660] width 239 height 34
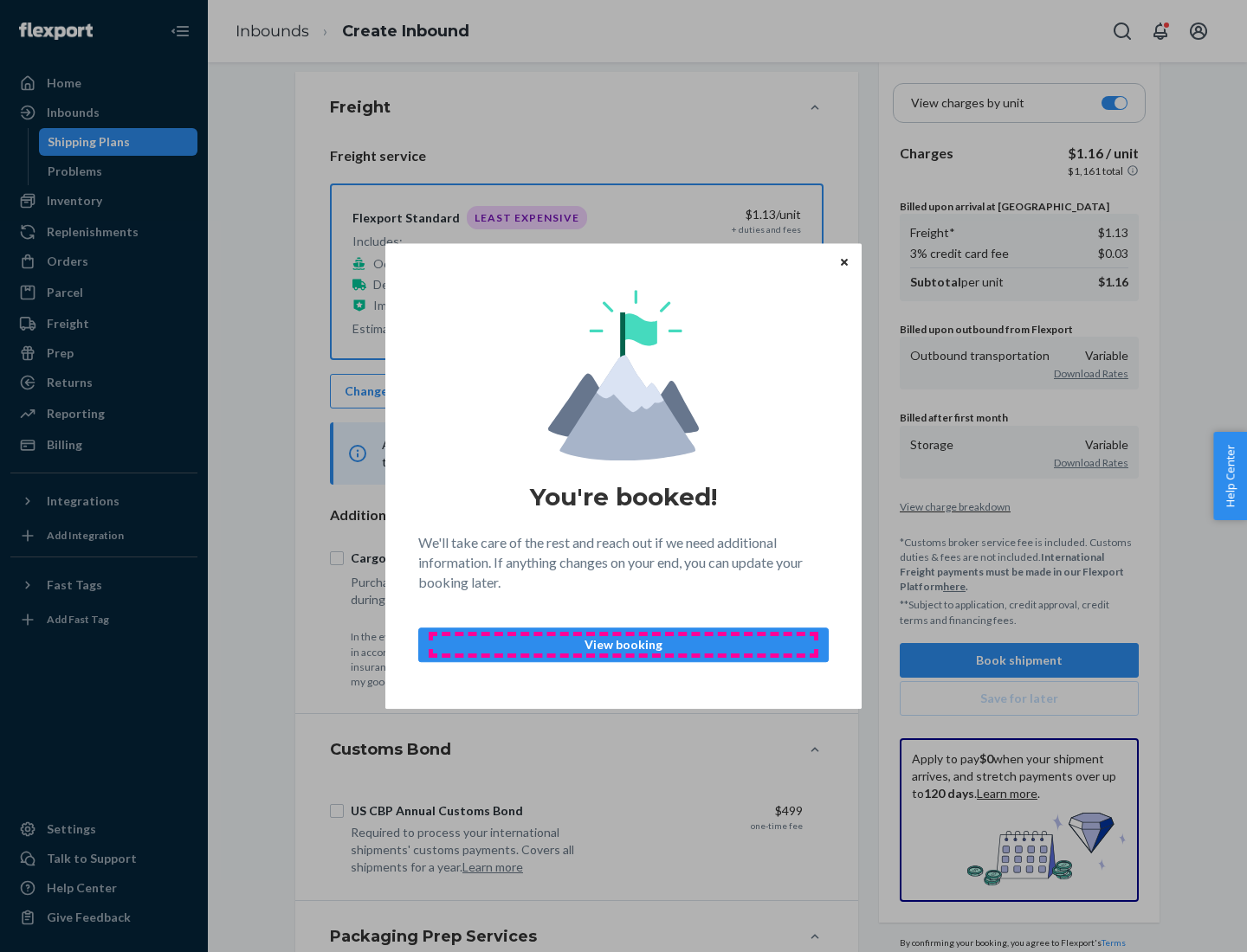
click at [624, 644] on p "View booking" at bounding box center [624, 645] width 381 height 17
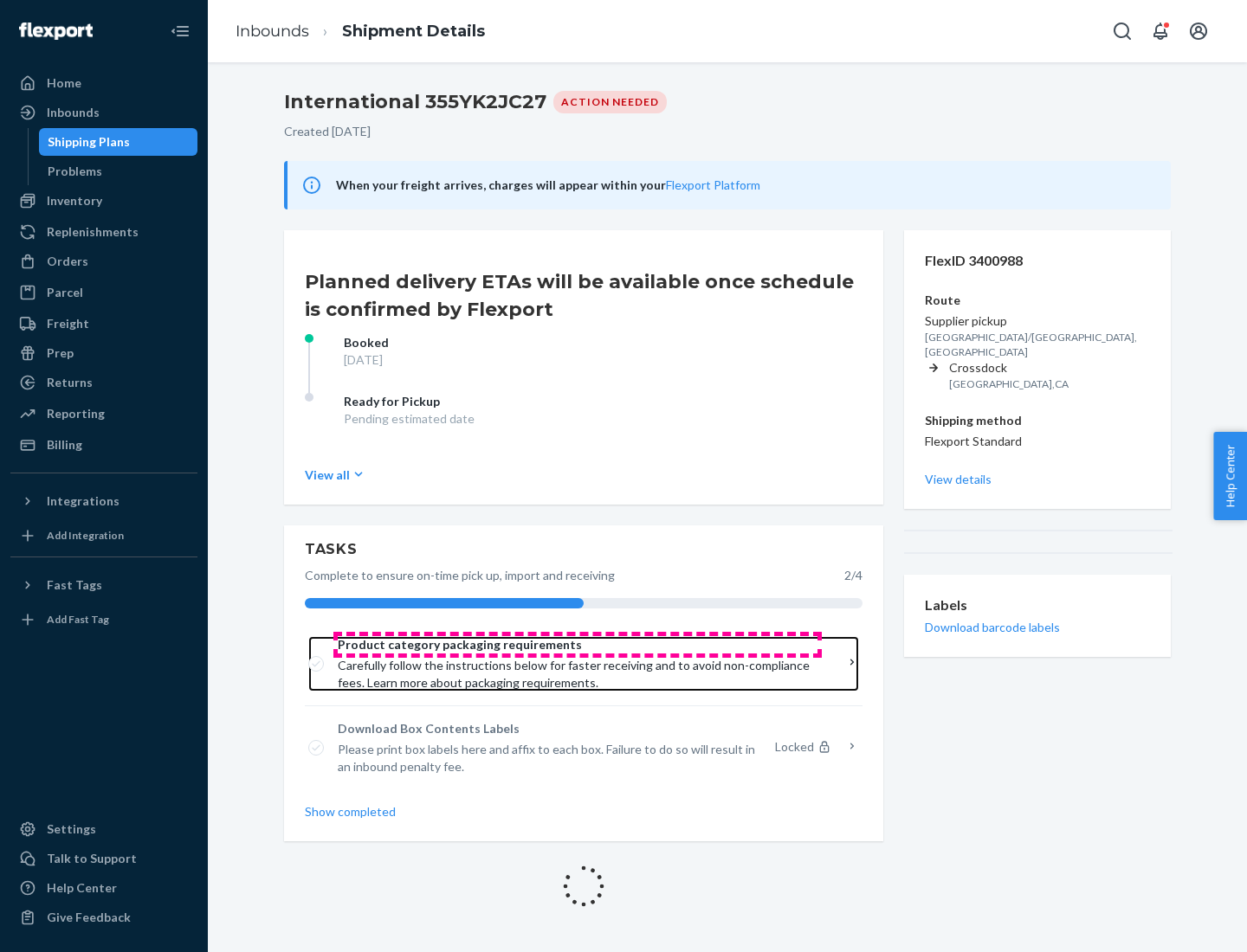
click at [578, 645] on span "Product category packaging requirements" at bounding box center [577, 645] width 480 height 17
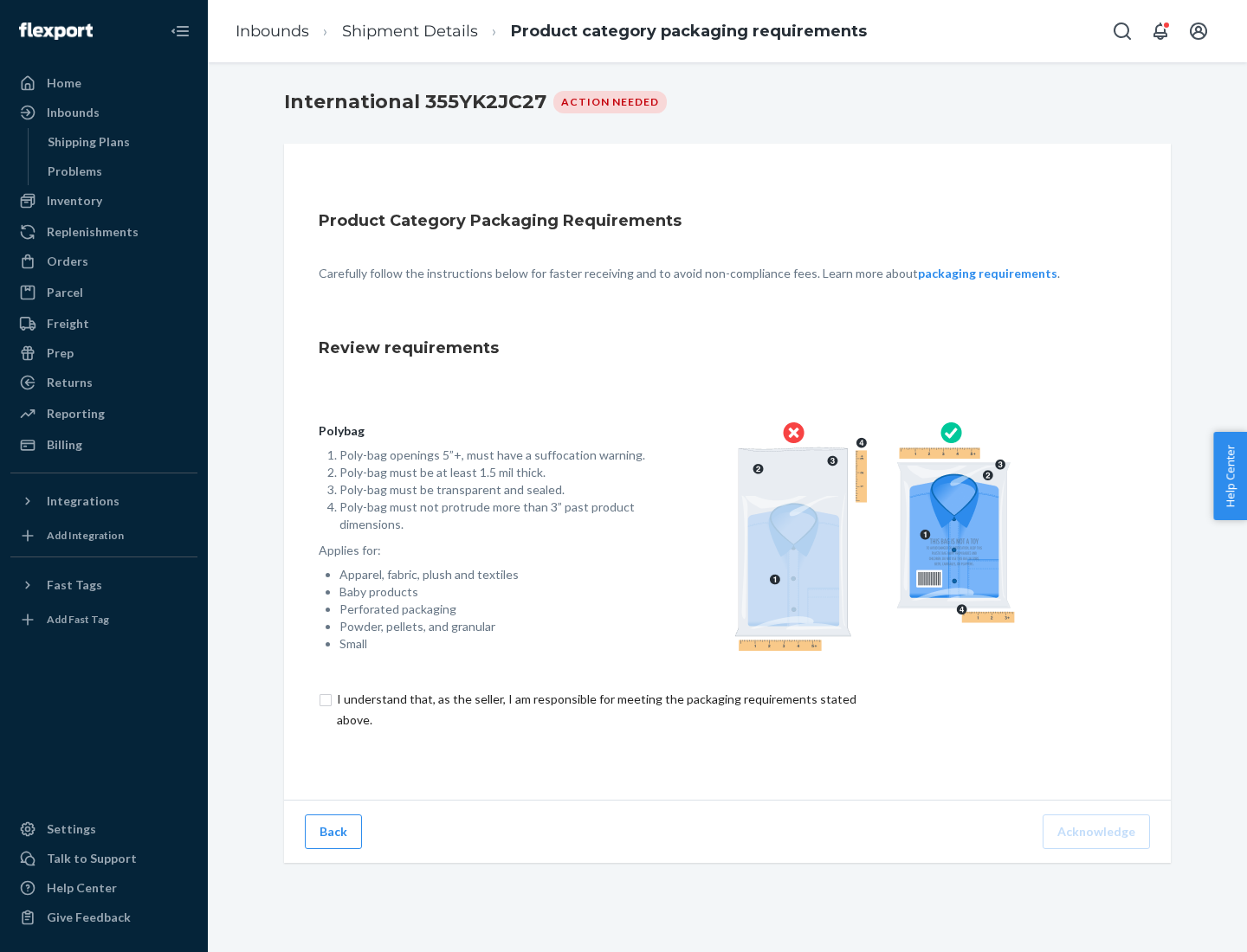
click at [595, 709] on input "checkbox" at bounding box center [606, 710] width 576 height 42
checkbox input "true"
